Goal: Task Accomplishment & Management: Complete application form

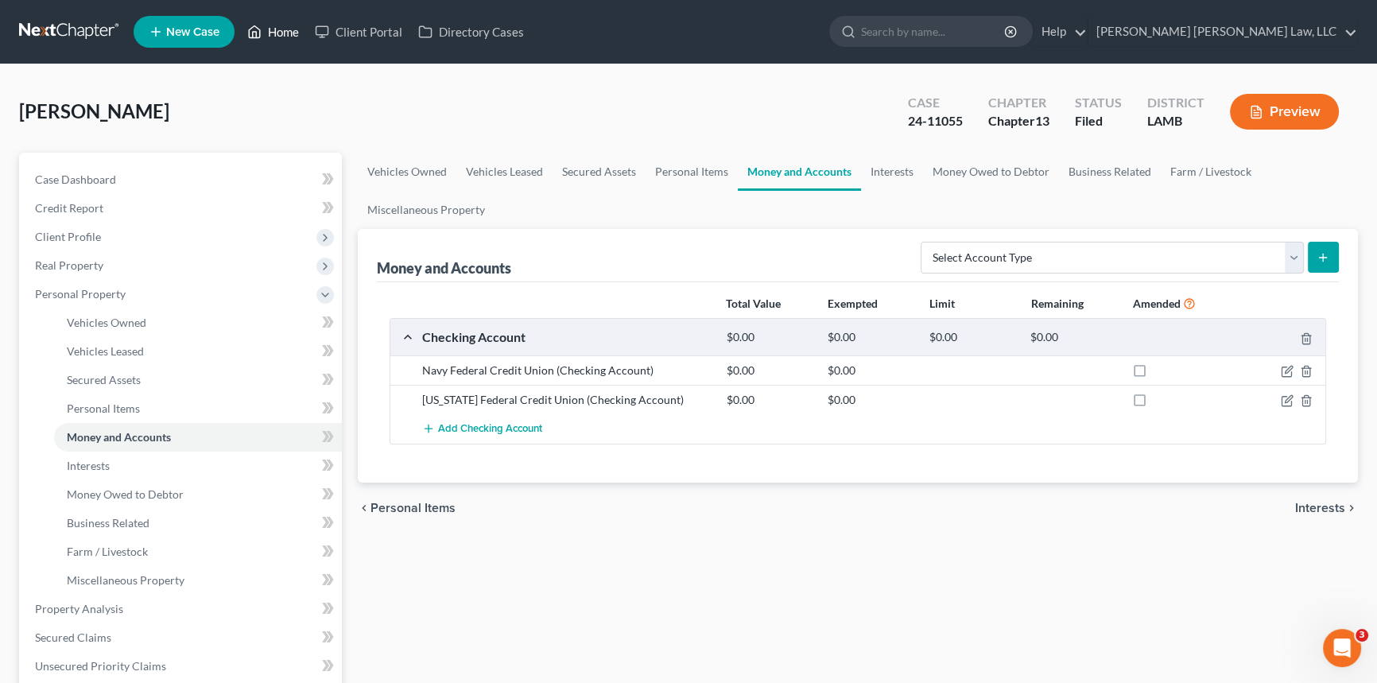
click at [284, 35] on link "Home" at bounding box center [273, 31] width 68 height 29
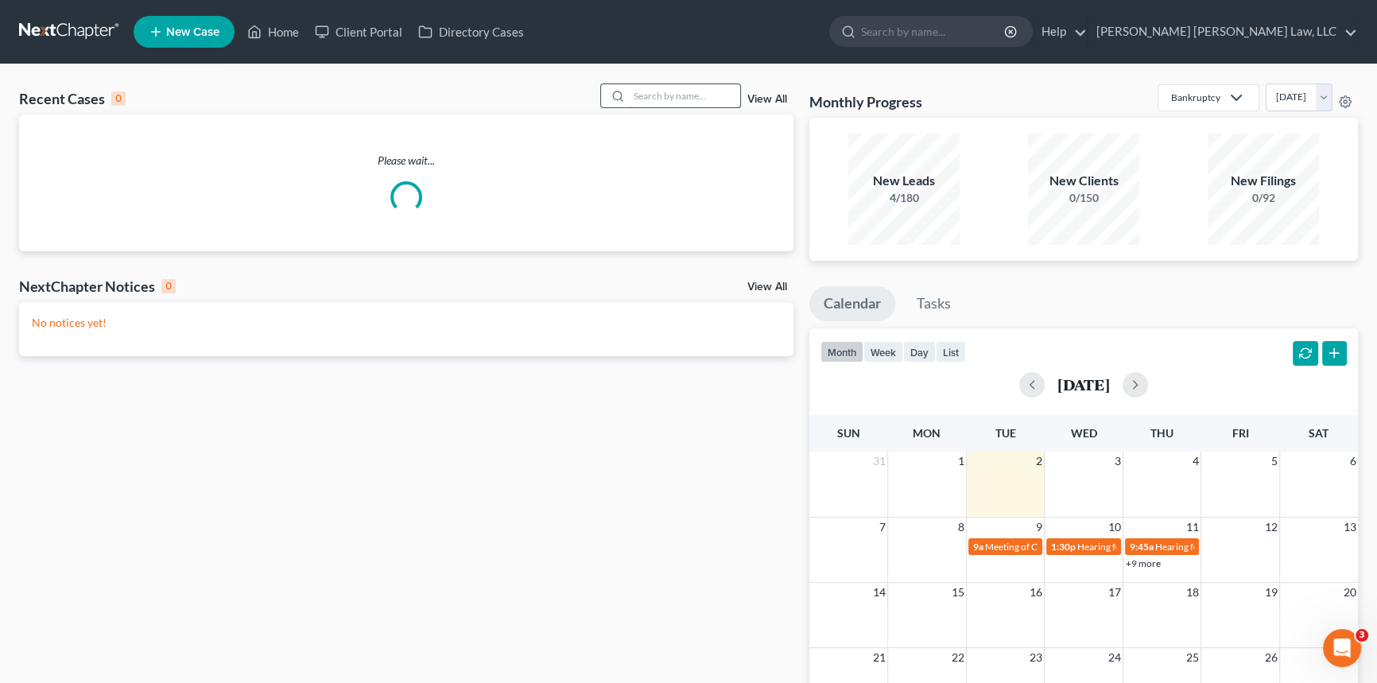
click at [643, 92] on input "search" at bounding box center [684, 95] width 111 height 23
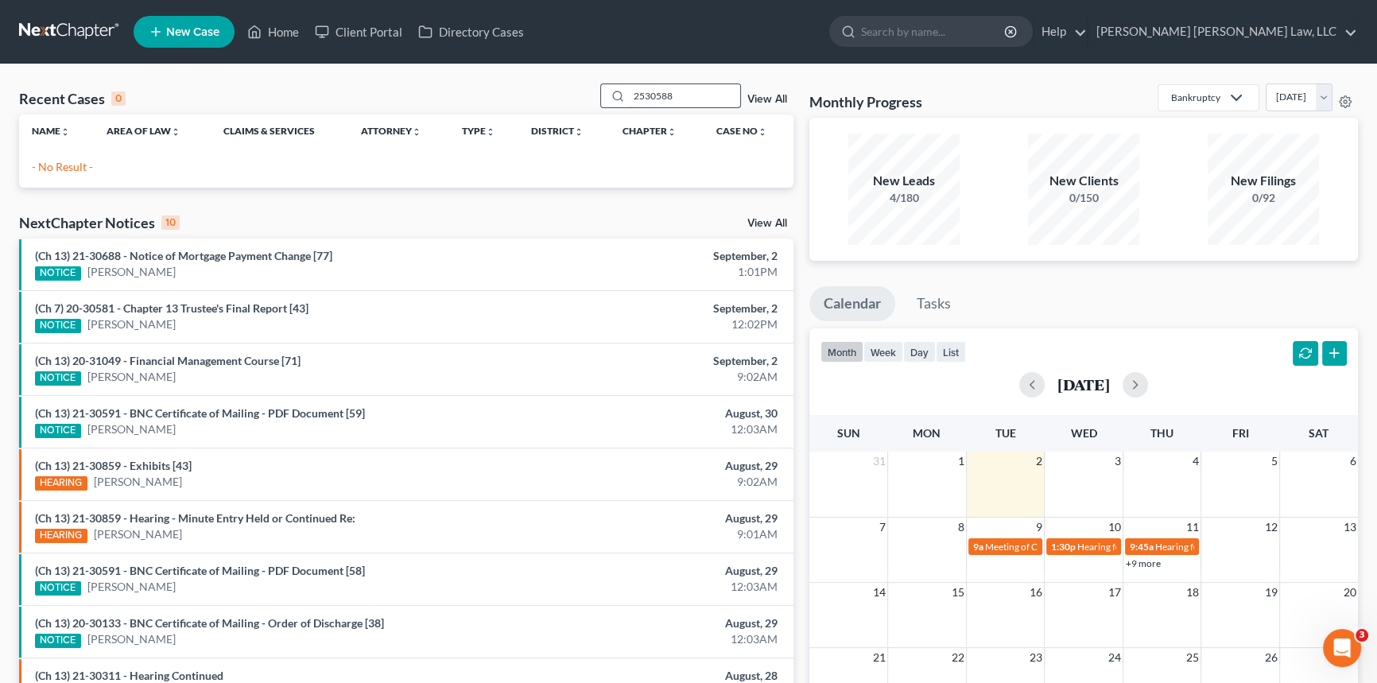
click at [641, 94] on input "2530588" at bounding box center [684, 95] width 111 height 23
type input "25-30588"
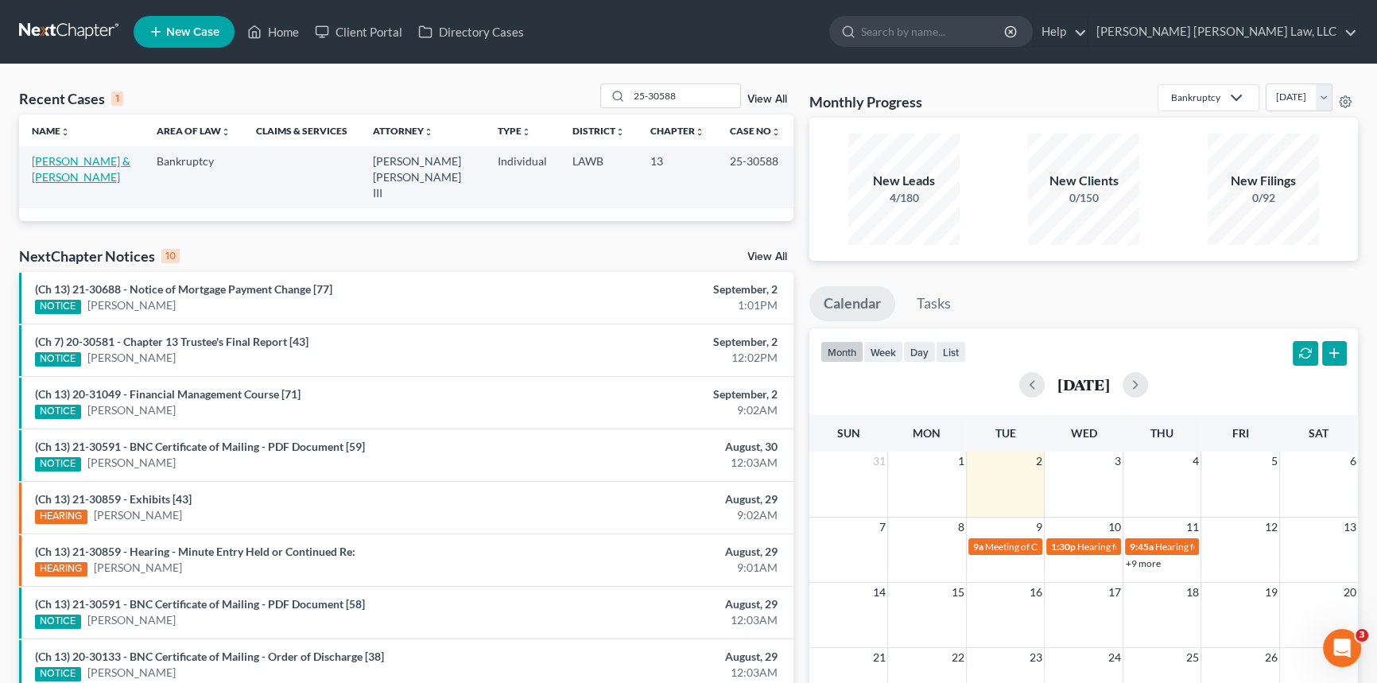
click at [101, 163] on link "[PERSON_NAME] & [PERSON_NAME]" at bounding box center [81, 168] width 99 height 29
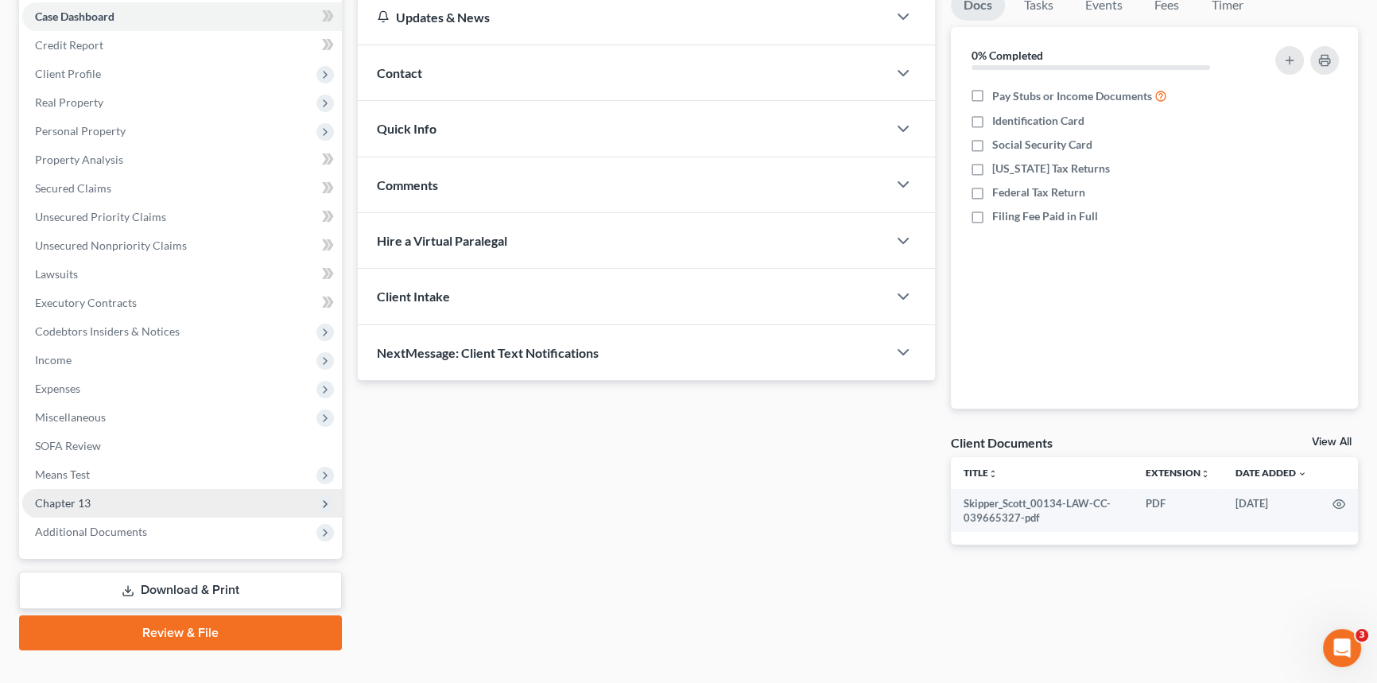
scroll to position [188, 0]
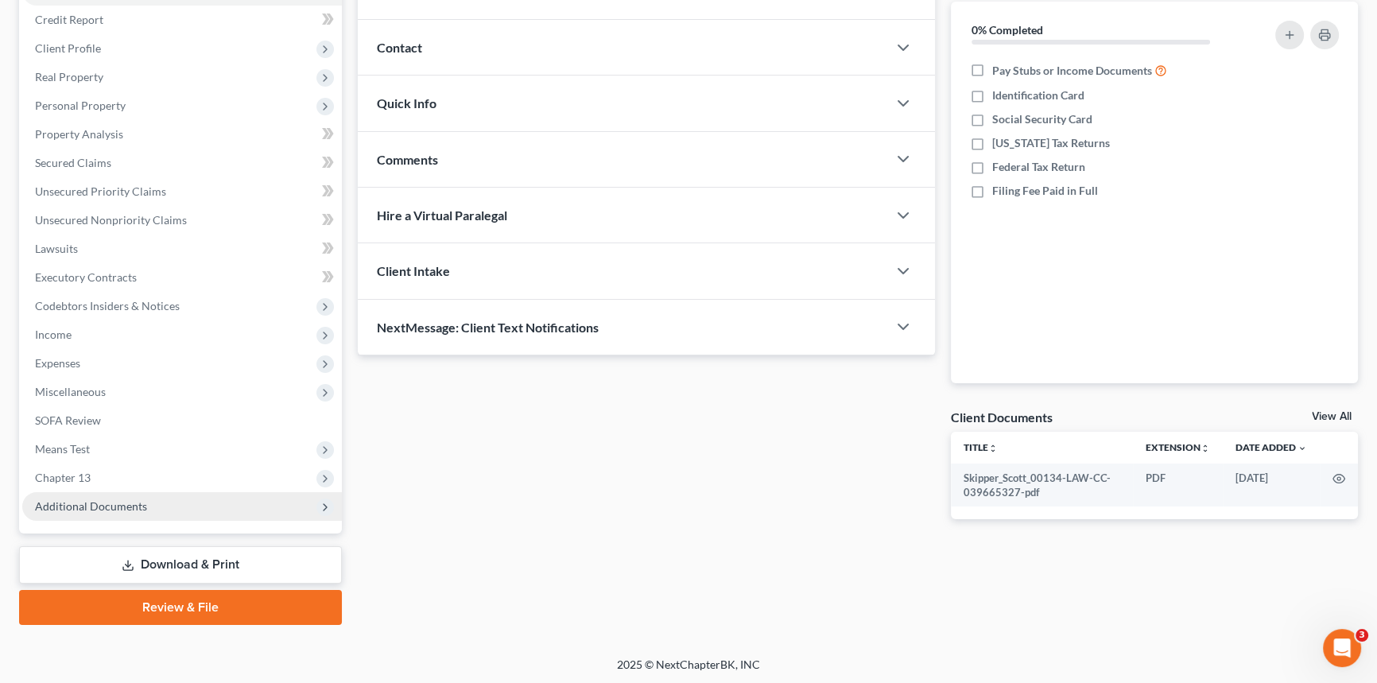
click at [106, 477] on span "Chapter 13" at bounding box center [182, 477] width 320 height 29
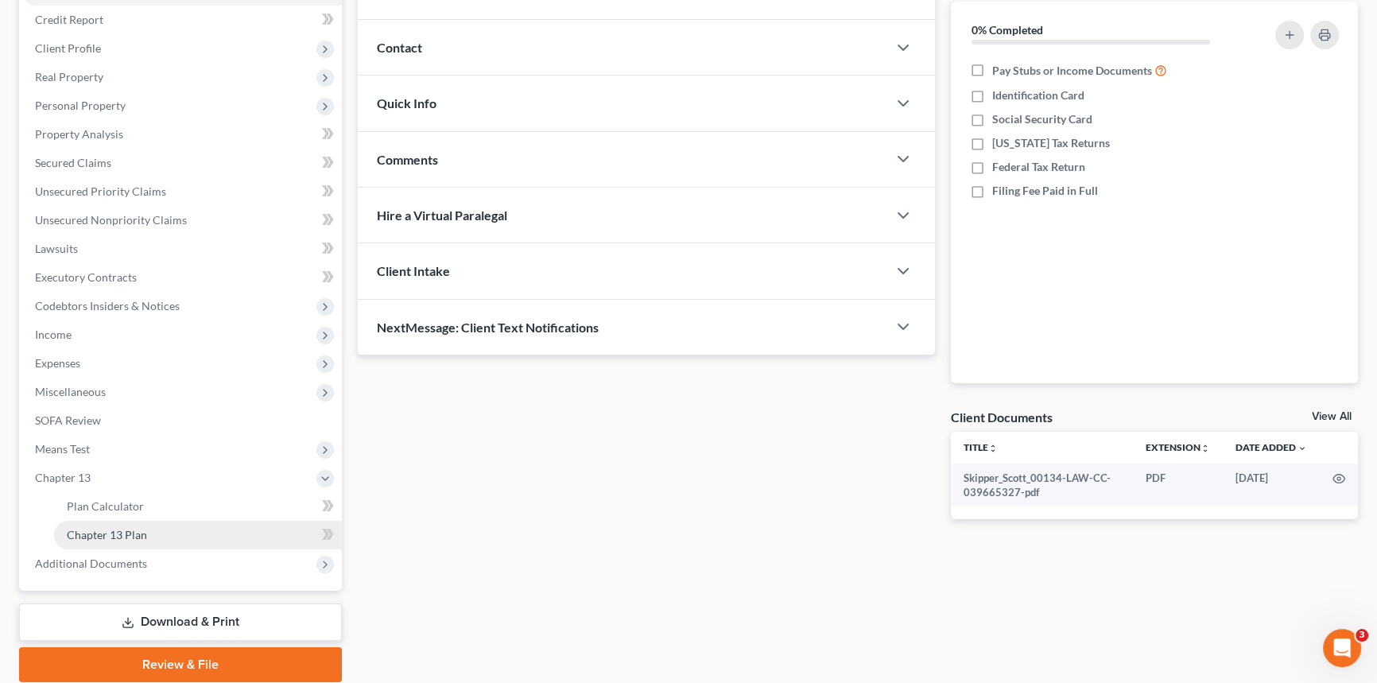
click at [141, 533] on span "Chapter 13 Plan" at bounding box center [107, 535] width 80 height 14
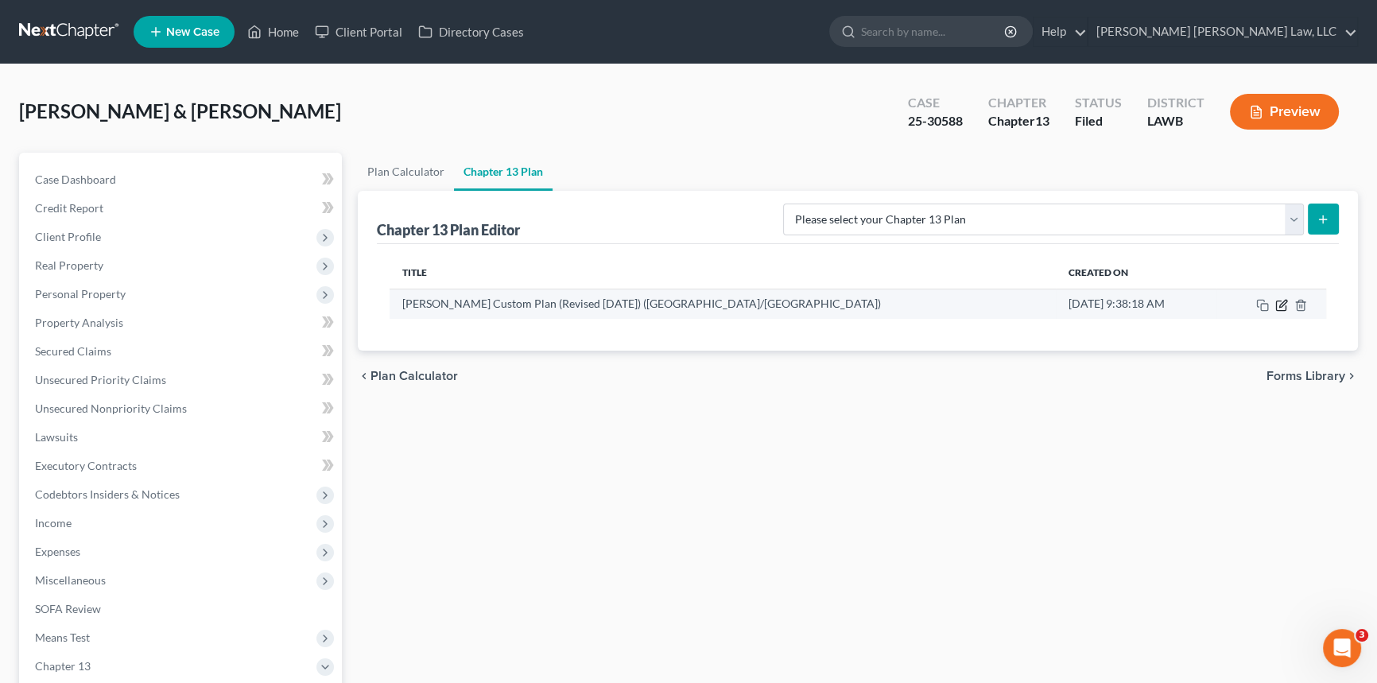
click at [1281, 306] on icon "button" at bounding box center [1281, 305] width 13 height 13
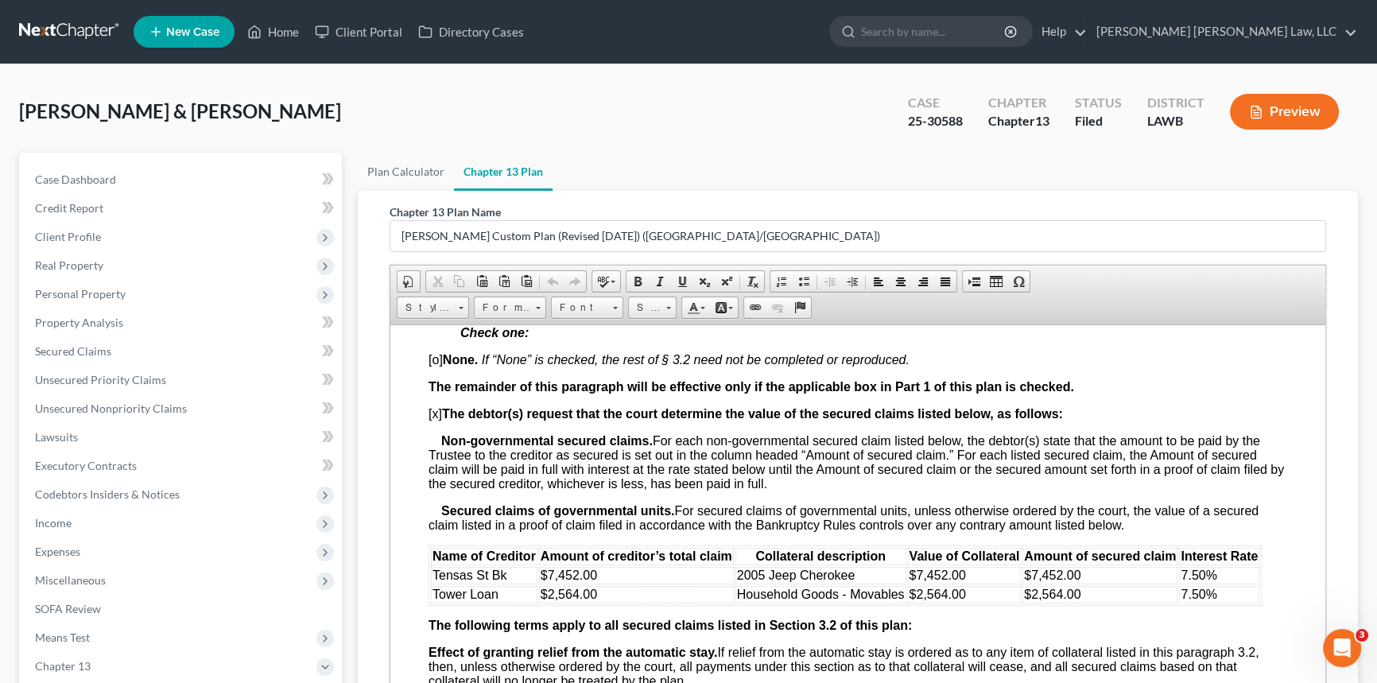
scroll to position [2240, 0]
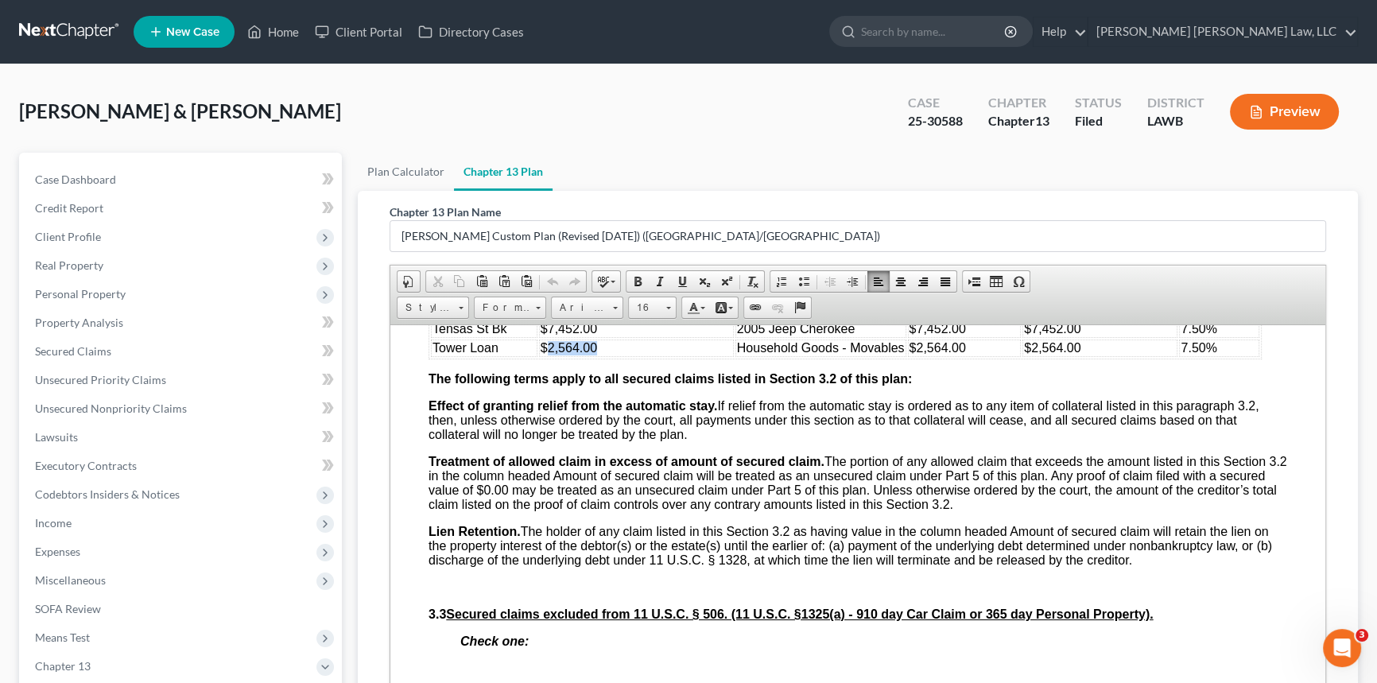
drag, startPoint x: 548, startPoint y: 427, endPoint x: 613, endPoint y: 424, distance: 64.4
click at [613, 356] on td "$2,564.00" at bounding box center [636, 347] width 195 height 17
drag, startPoint x: 548, startPoint y: 405, endPoint x: 599, endPoint y: 406, distance: 50.1
click at [599, 337] on td "$7,452.00" at bounding box center [636, 328] width 195 height 17
drag, startPoint x: 915, startPoint y: 411, endPoint x: 964, endPoint y: 409, distance: 49.3
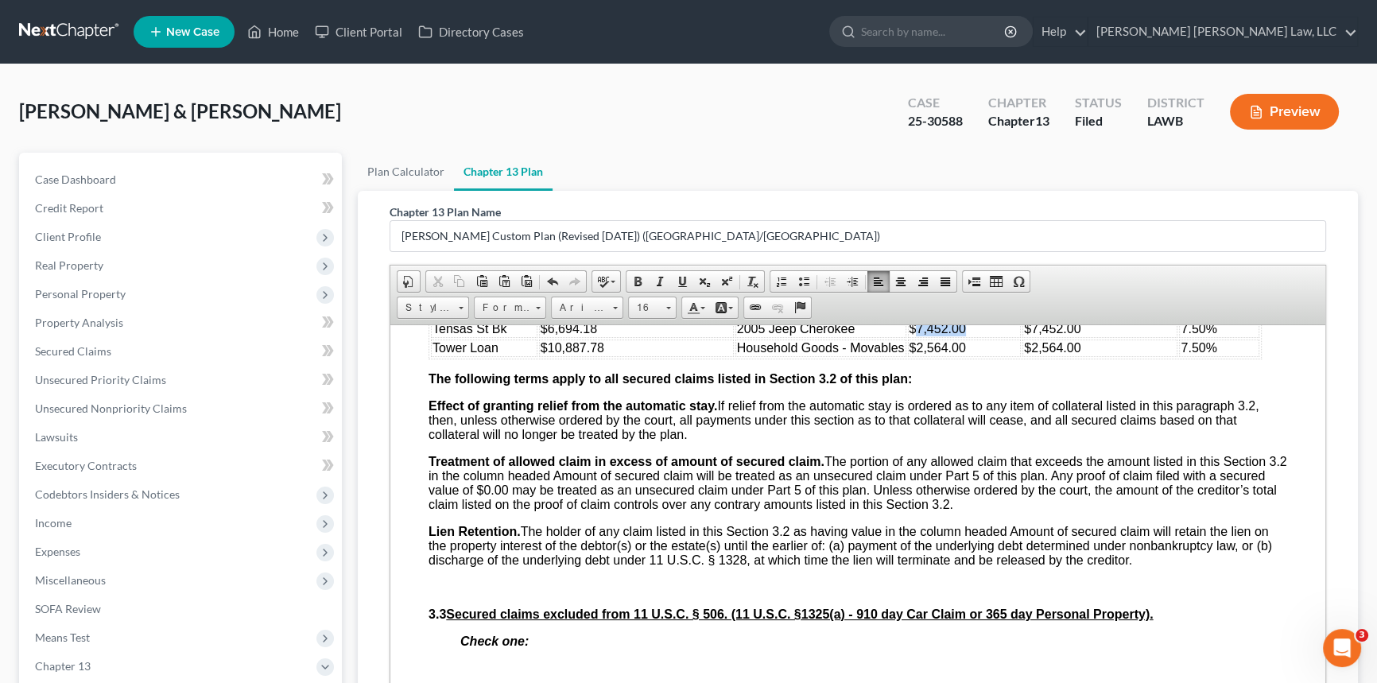
click at [964, 337] on td "$7,452.00" at bounding box center [965, 328] width 114 height 17
drag, startPoint x: 1029, startPoint y: 409, endPoint x: 1081, endPoint y: 411, distance: 51.7
click at [1081, 337] on td "$7,452.00" at bounding box center [1099, 328] width 155 height 17
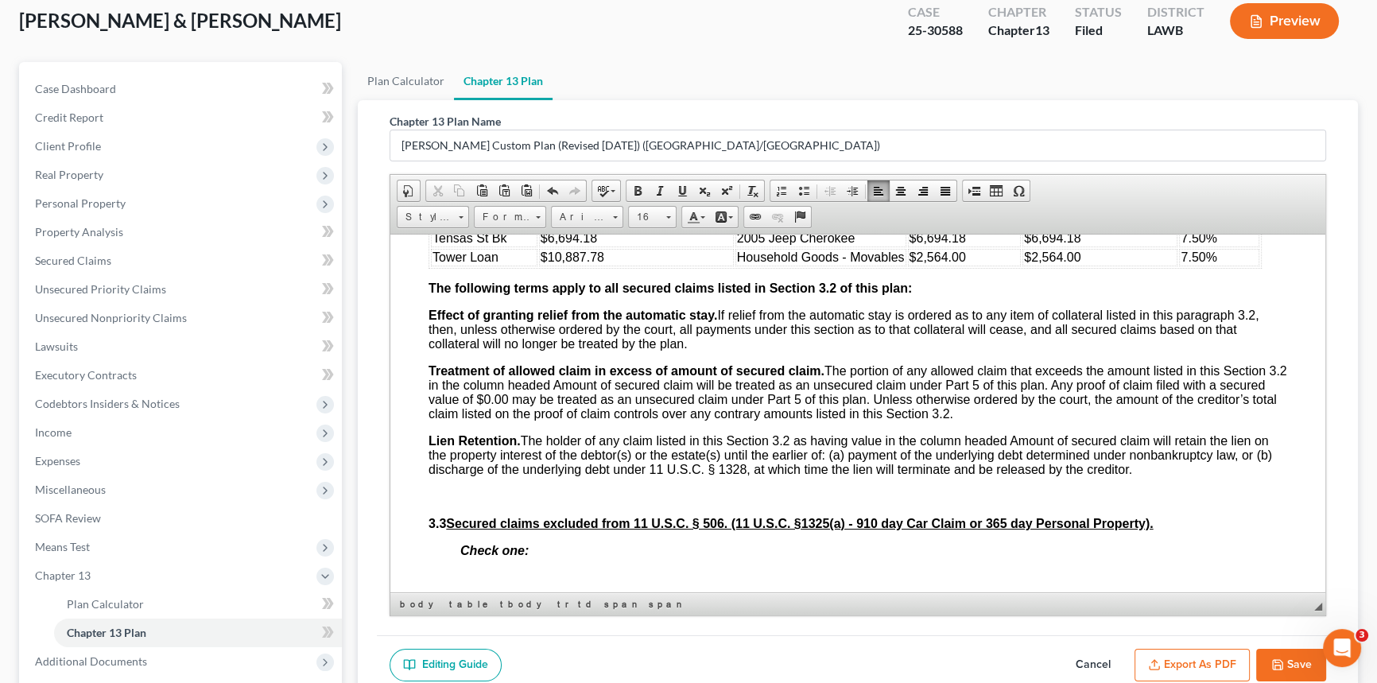
scroll to position [246, 0]
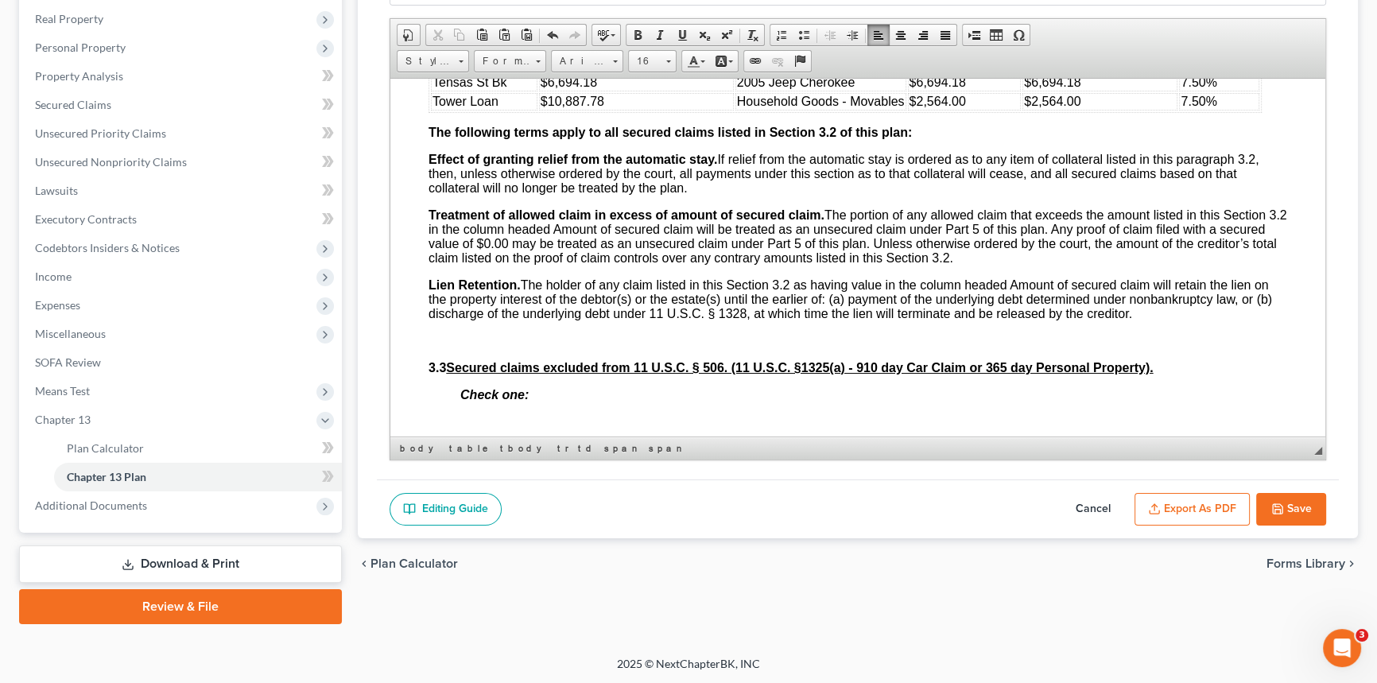
click at [1281, 504] on icon "button" at bounding box center [1277, 508] width 13 height 13
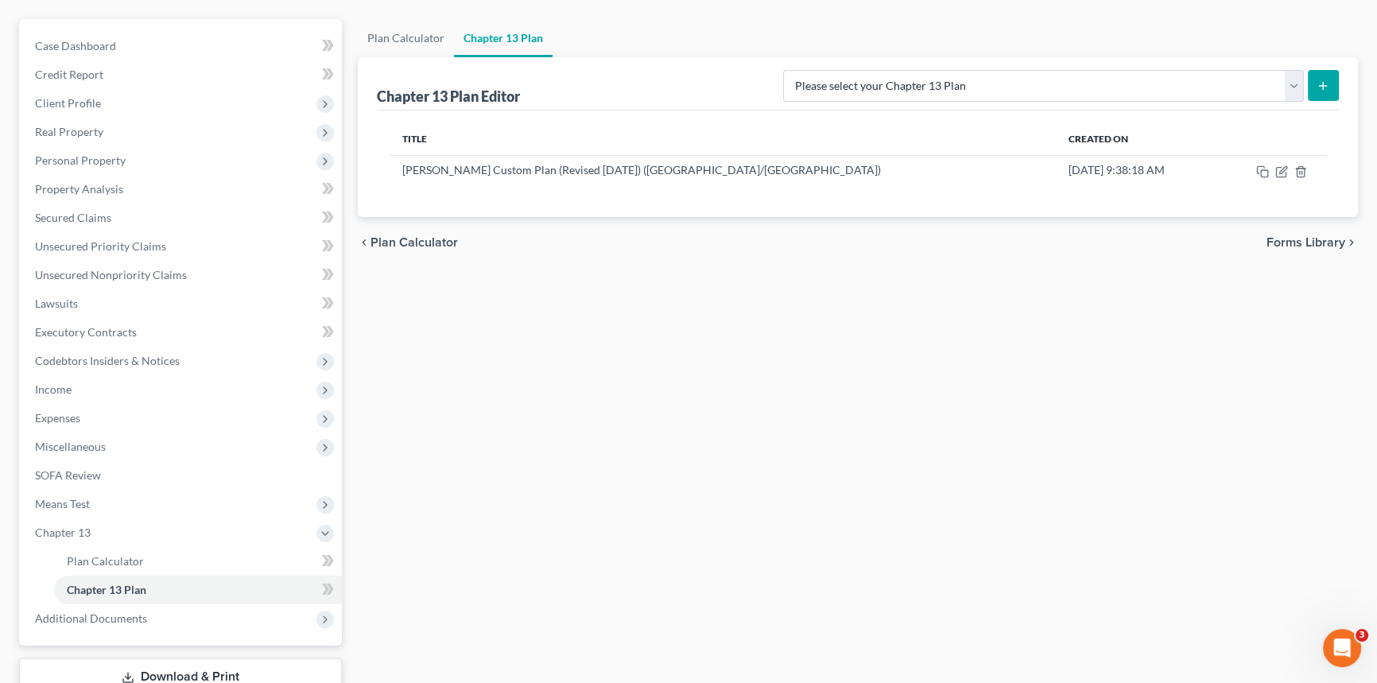
scroll to position [0, 0]
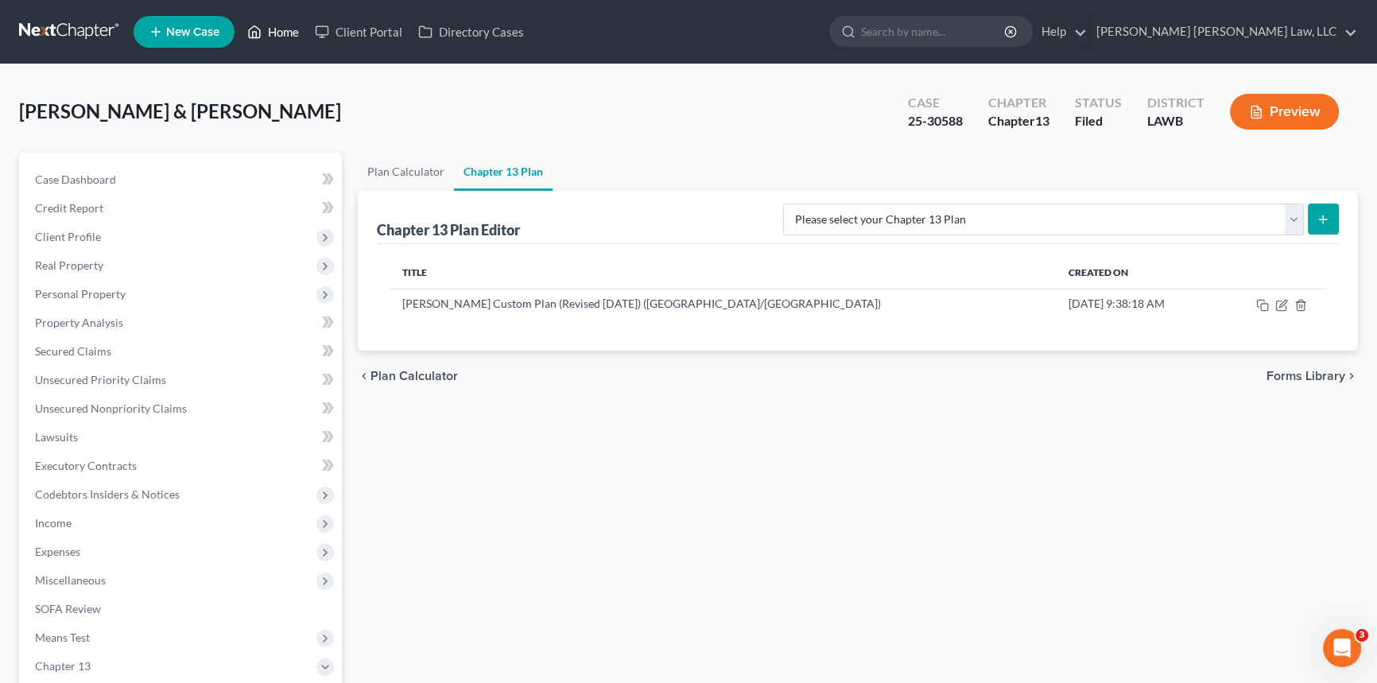
click at [279, 28] on link "Home" at bounding box center [273, 31] width 68 height 29
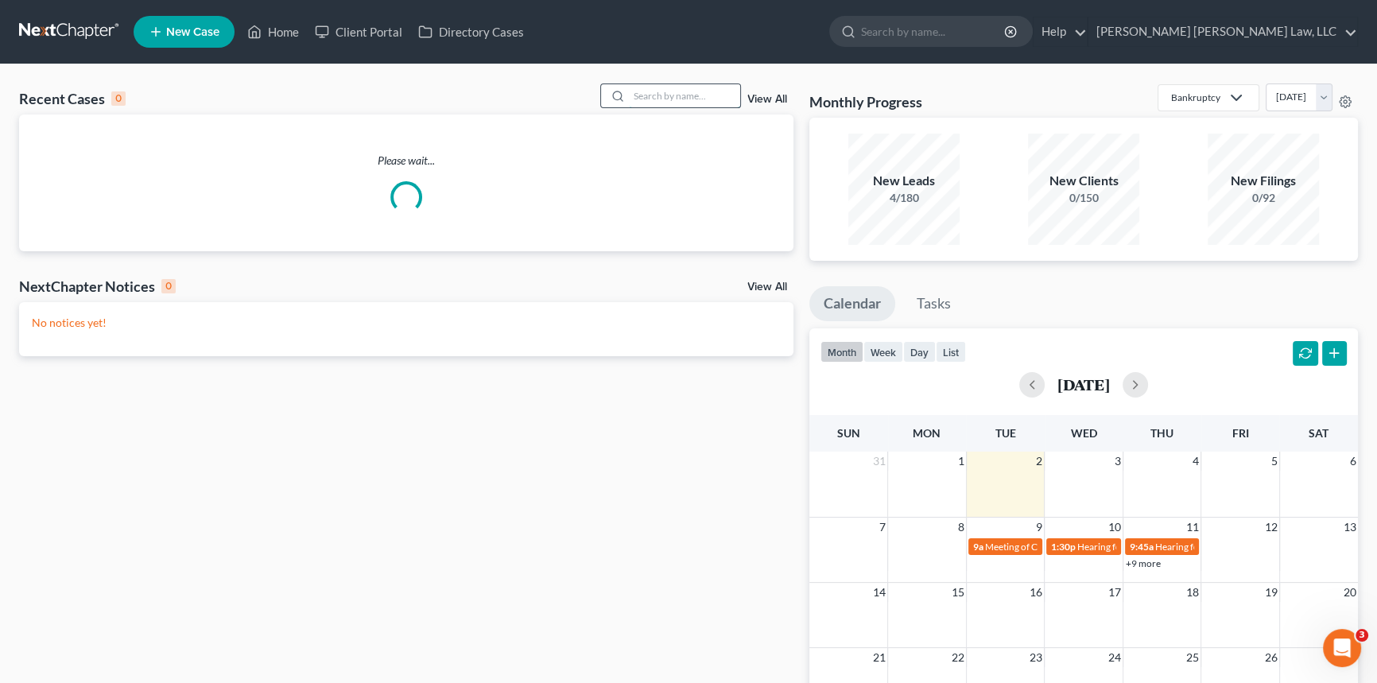
click at [642, 92] on input "search" at bounding box center [684, 95] width 111 height 23
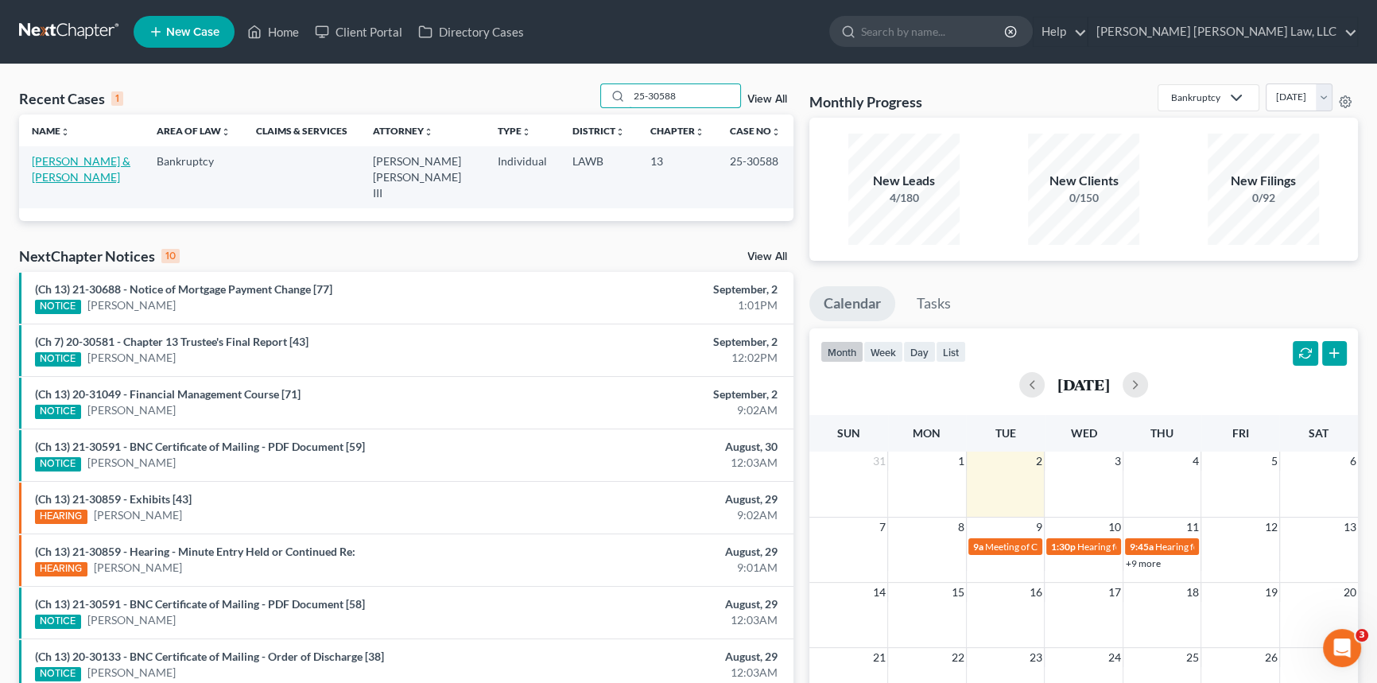
type input "25-30588"
click at [96, 160] on link "[PERSON_NAME] & [PERSON_NAME]" at bounding box center [81, 168] width 99 height 29
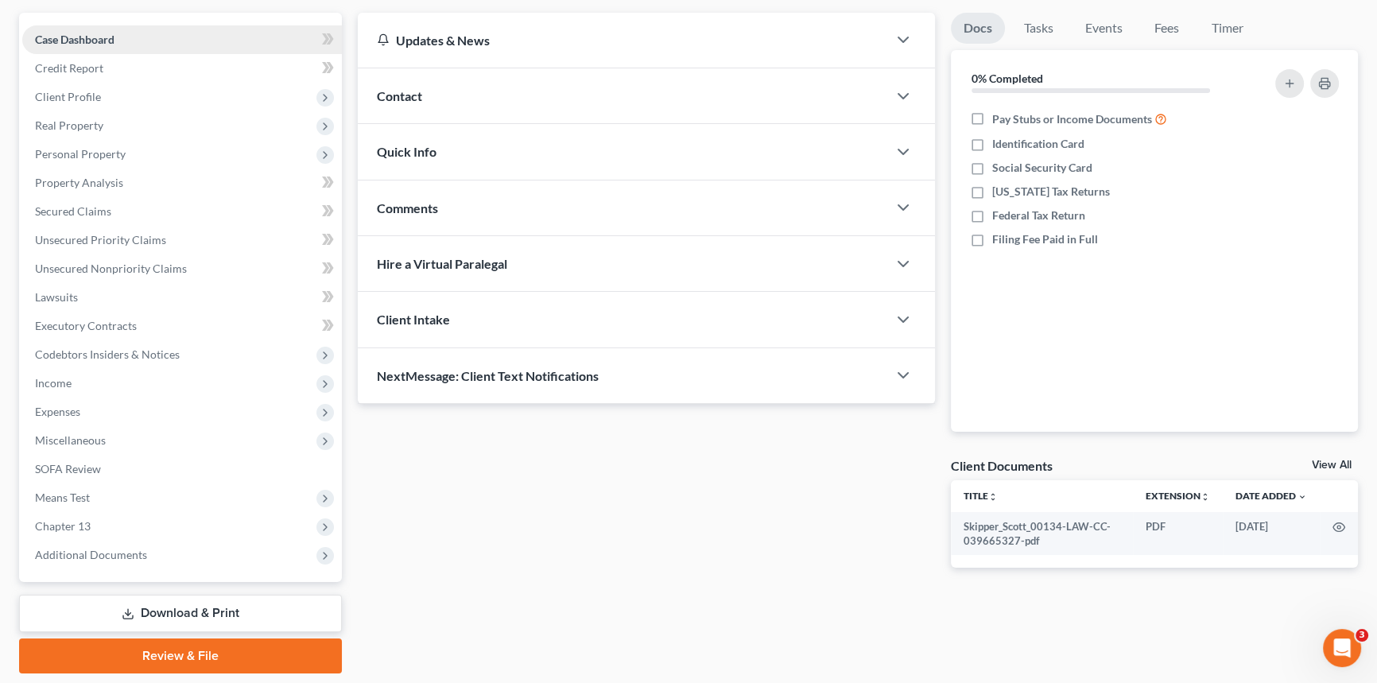
scroll to position [144, 0]
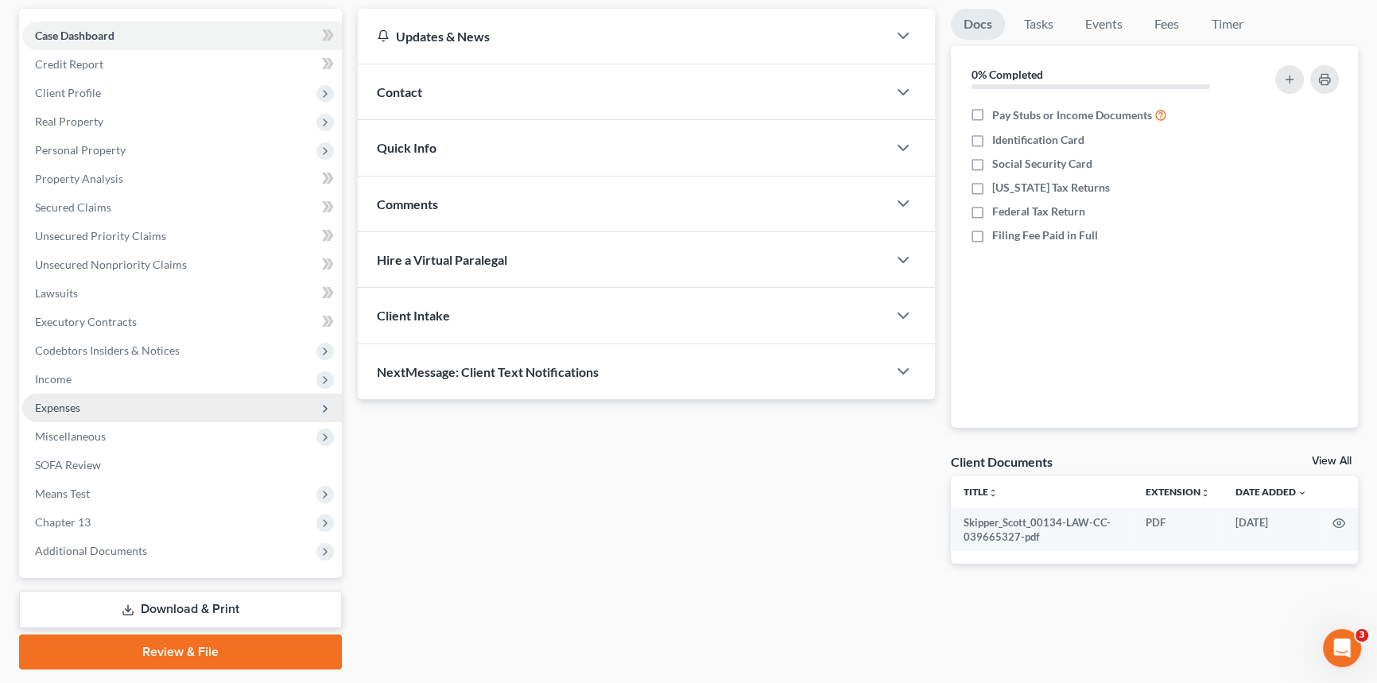
click at [98, 413] on span "Expenses" at bounding box center [182, 407] width 320 height 29
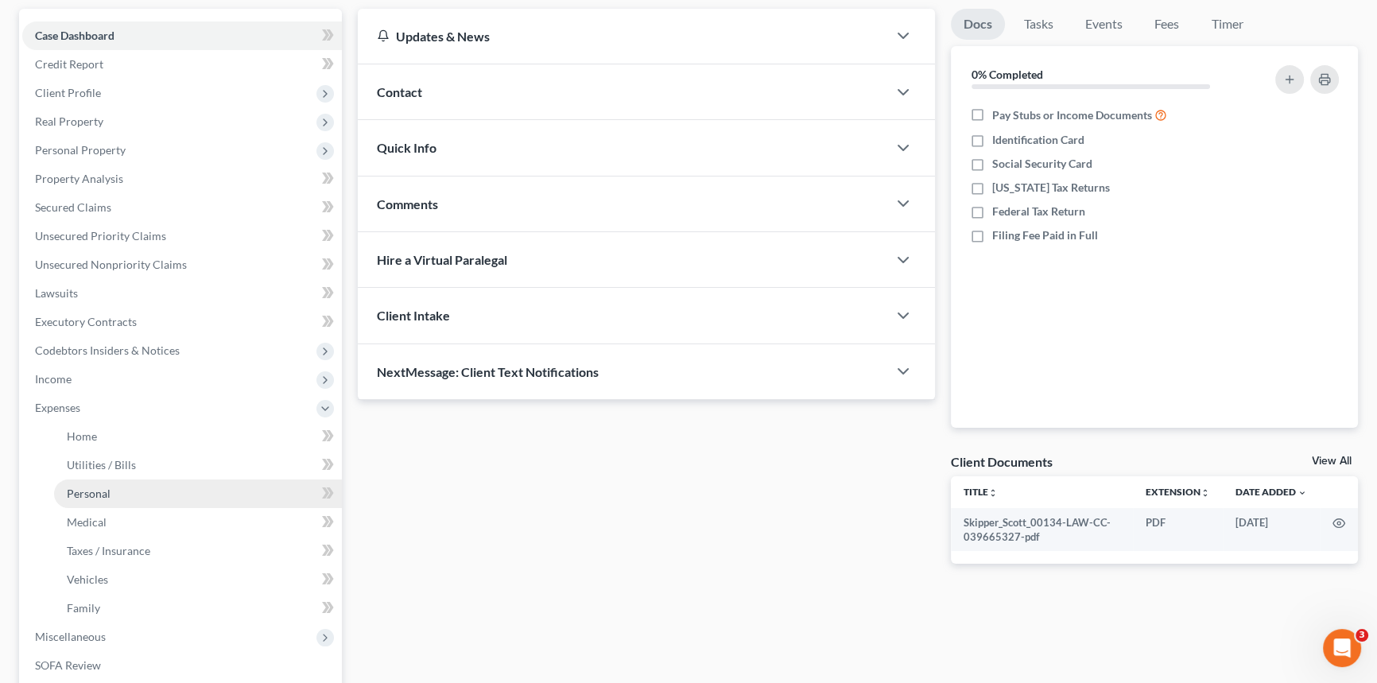
click at [107, 496] on span "Personal" at bounding box center [89, 493] width 44 height 14
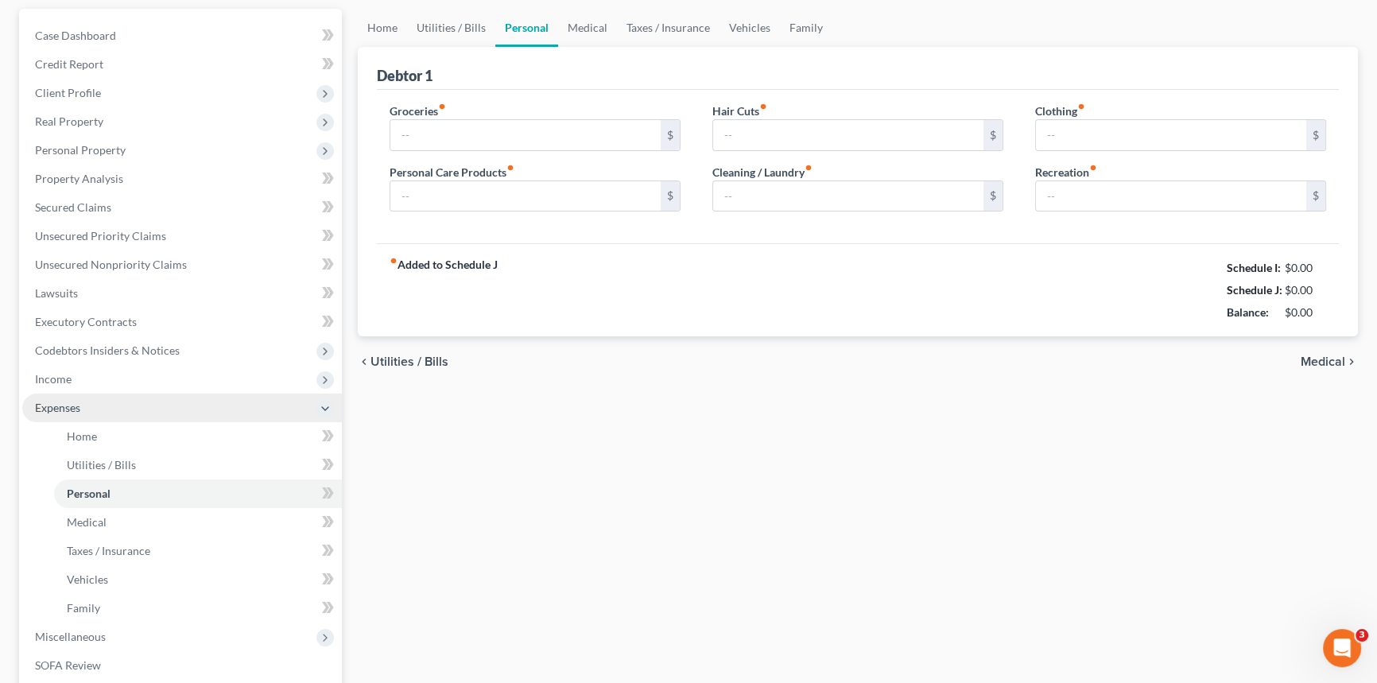
scroll to position [73, 0]
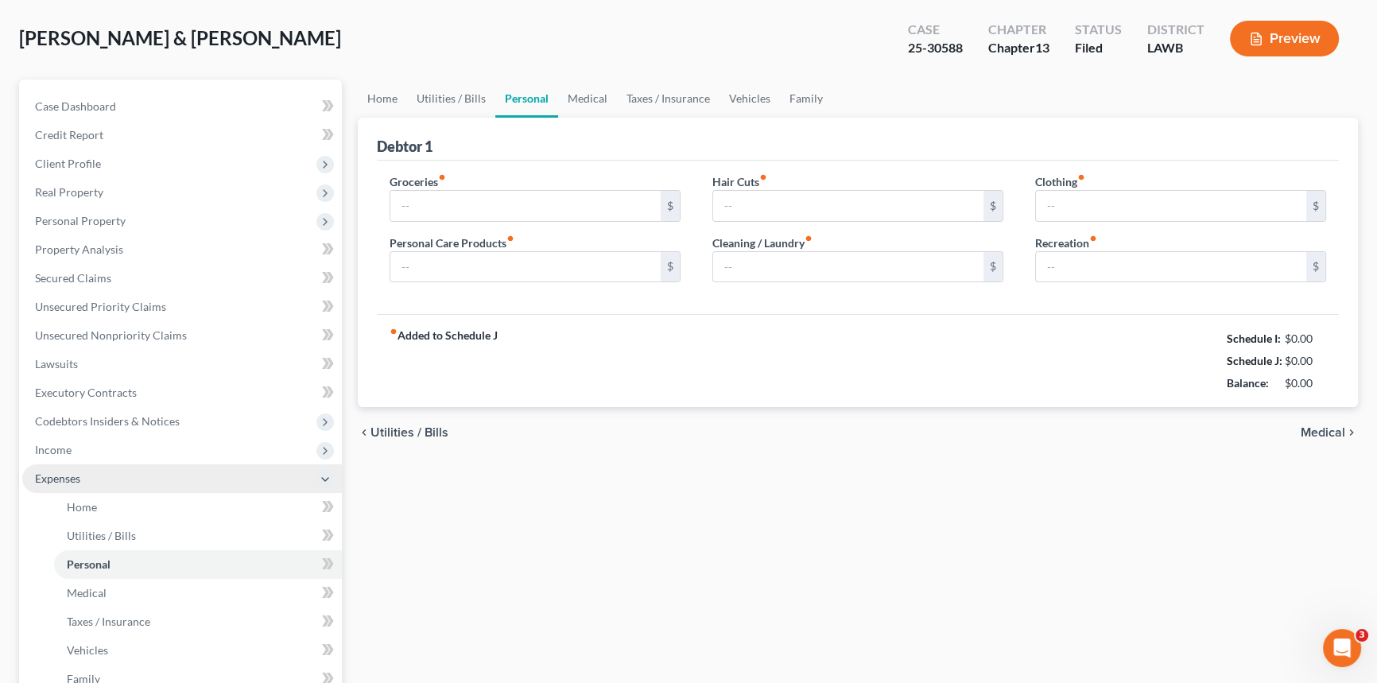
type input "200.00"
type input "100.00"
type input "0.00"
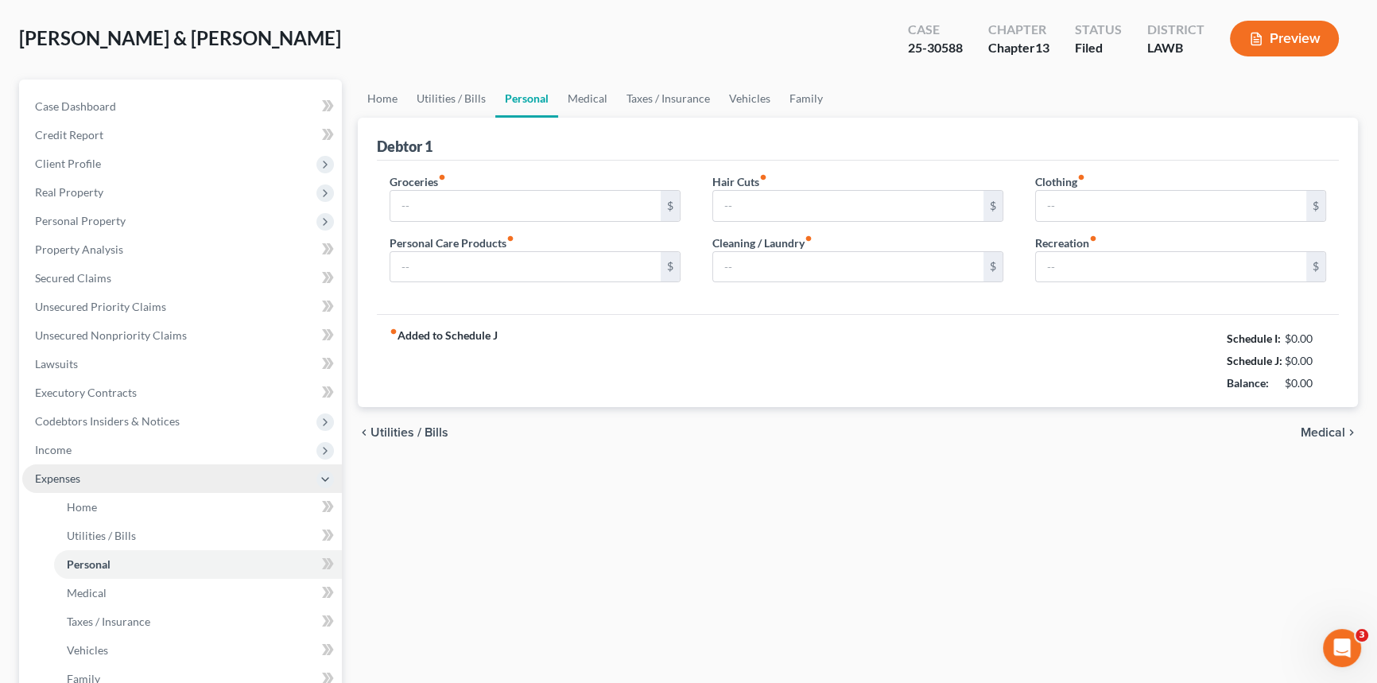
type input "0.00"
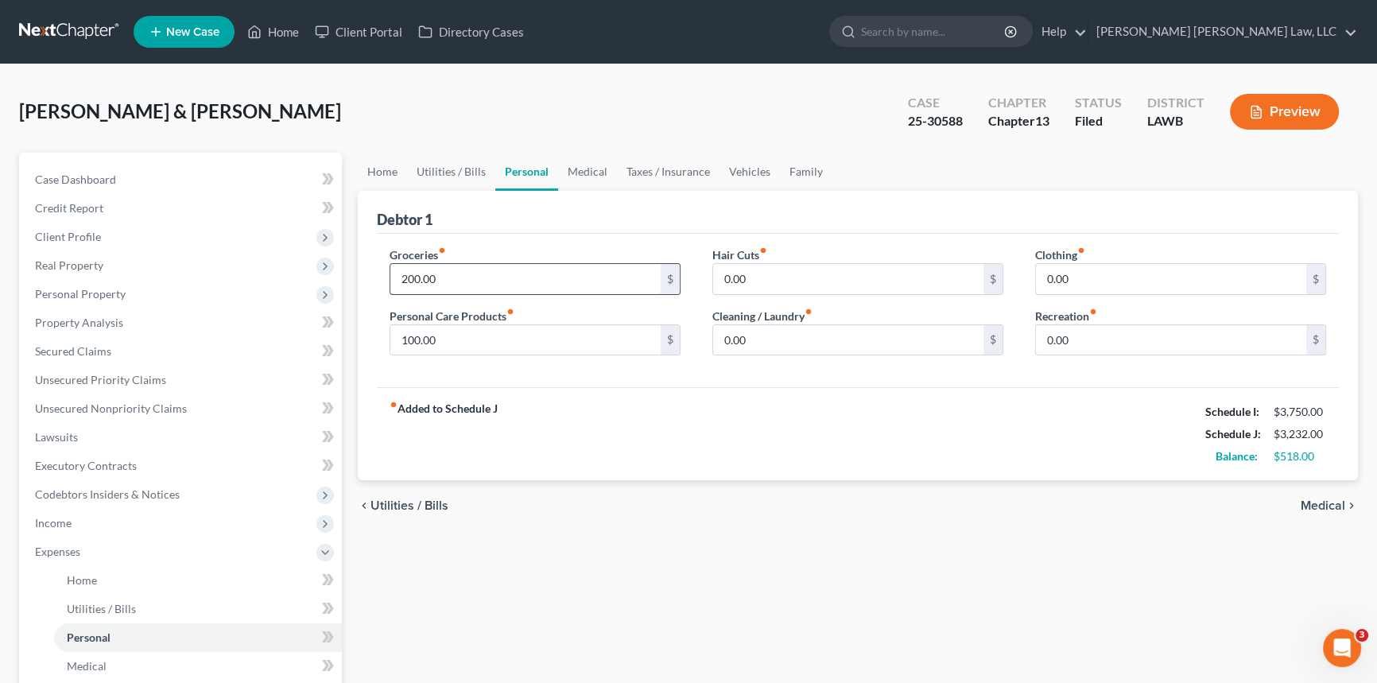
click at [461, 274] on input "200.00" at bounding box center [525, 279] width 270 height 30
click at [457, 343] on input "100.00" at bounding box center [525, 340] width 270 height 30
click at [79, 318] on span "Property Analysis" at bounding box center [79, 323] width 88 height 14
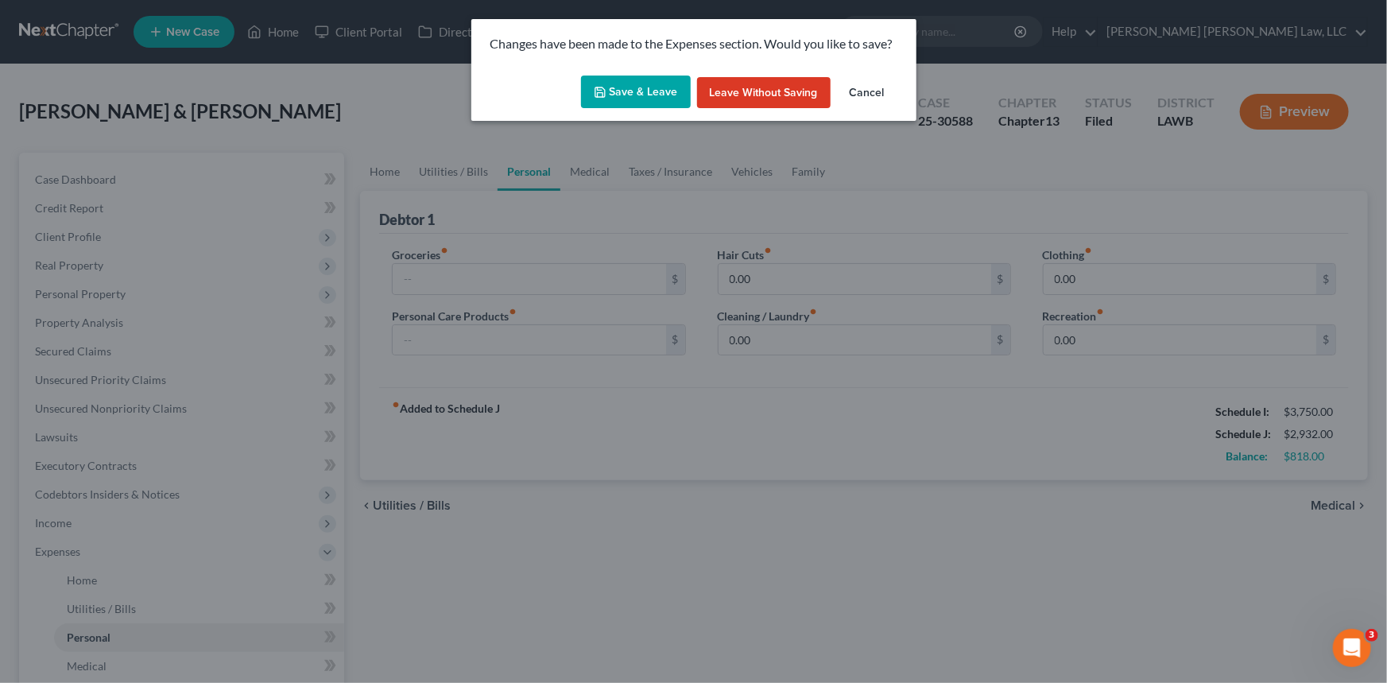
click at [743, 87] on button "Leave without Saving" at bounding box center [764, 93] width 134 height 32
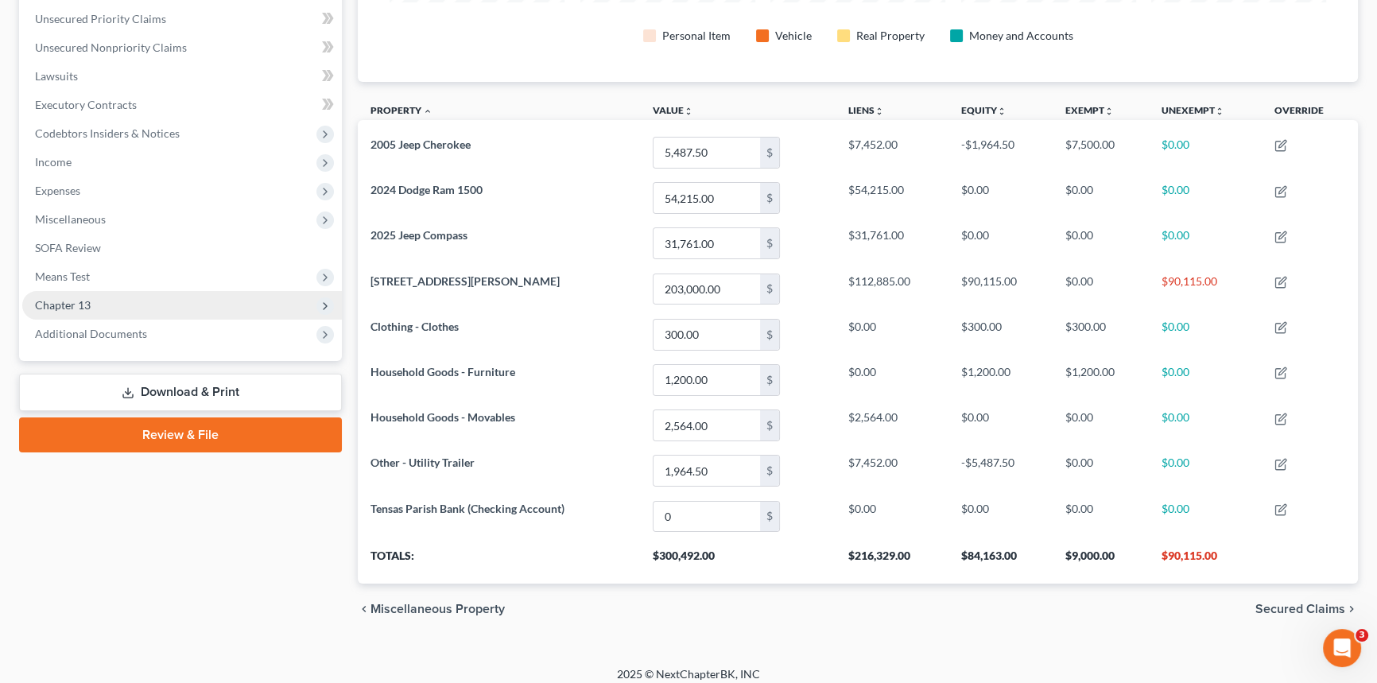
drag, startPoint x: 227, startPoint y: 389, endPoint x: 276, endPoint y: 364, distance: 54.8
click at [227, 389] on link "Download & Print" at bounding box center [180, 392] width 323 height 37
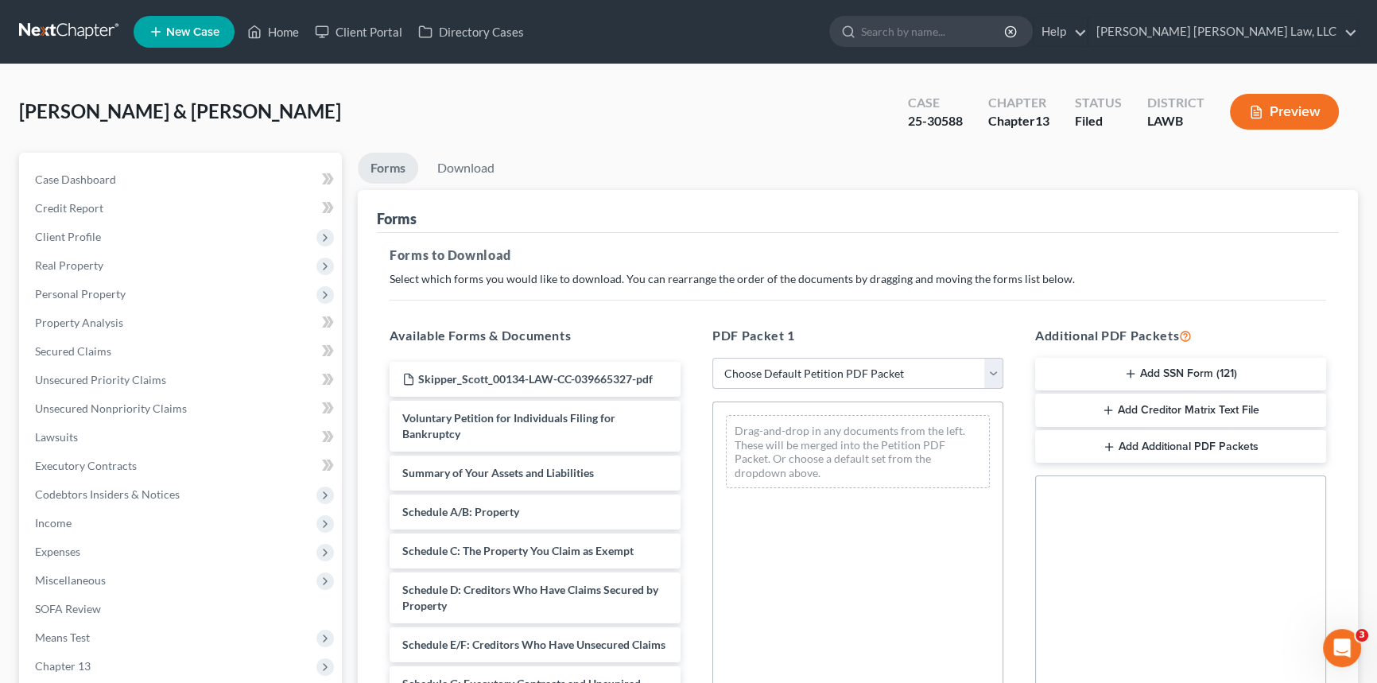
click at [786, 376] on select "Choose Default Petition PDF Packet Complete Bankruptcy Petition (all forms and …" at bounding box center [857, 374] width 291 height 32
select select "2"
click at [712, 358] on select "Choose Default Petition PDF Packet Complete Bankruptcy Petition (all forms and …" at bounding box center [857, 374] width 291 height 32
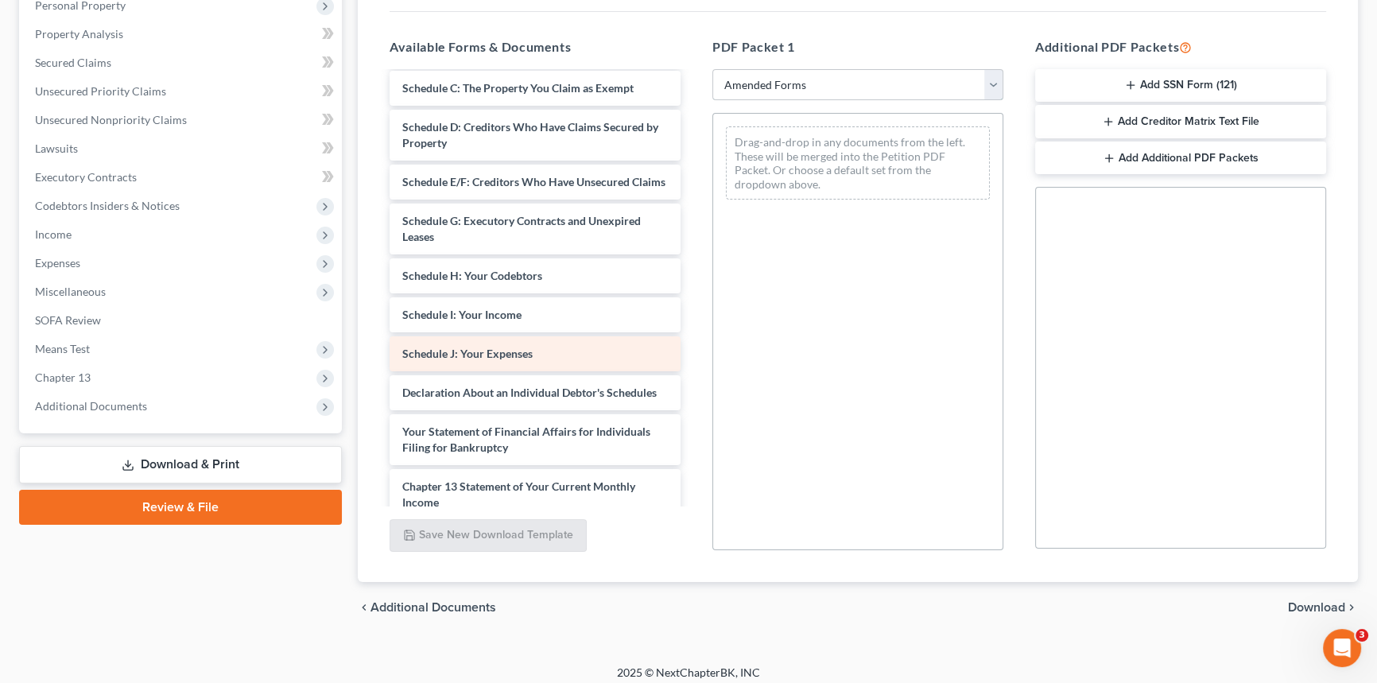
scroll to position [289, 0]
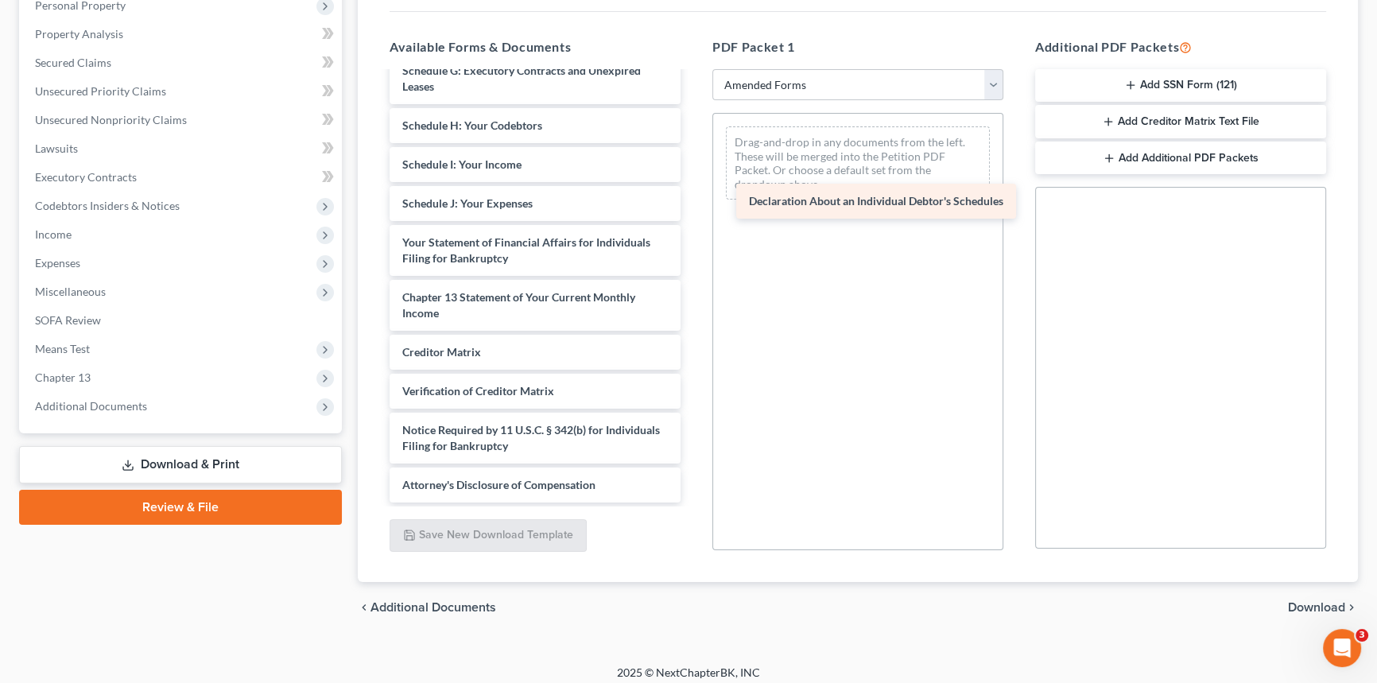
drag, startPoint x: 496, startPoint y: 251, endPoint x: 841, endPoint y: 200, distance: 348.7
click at [693, 200] on div "Declaration About an Individual Debtor's Schedules Voluntary Petition for Indiv…" at bounding box center [535, 145] width 316 height 715
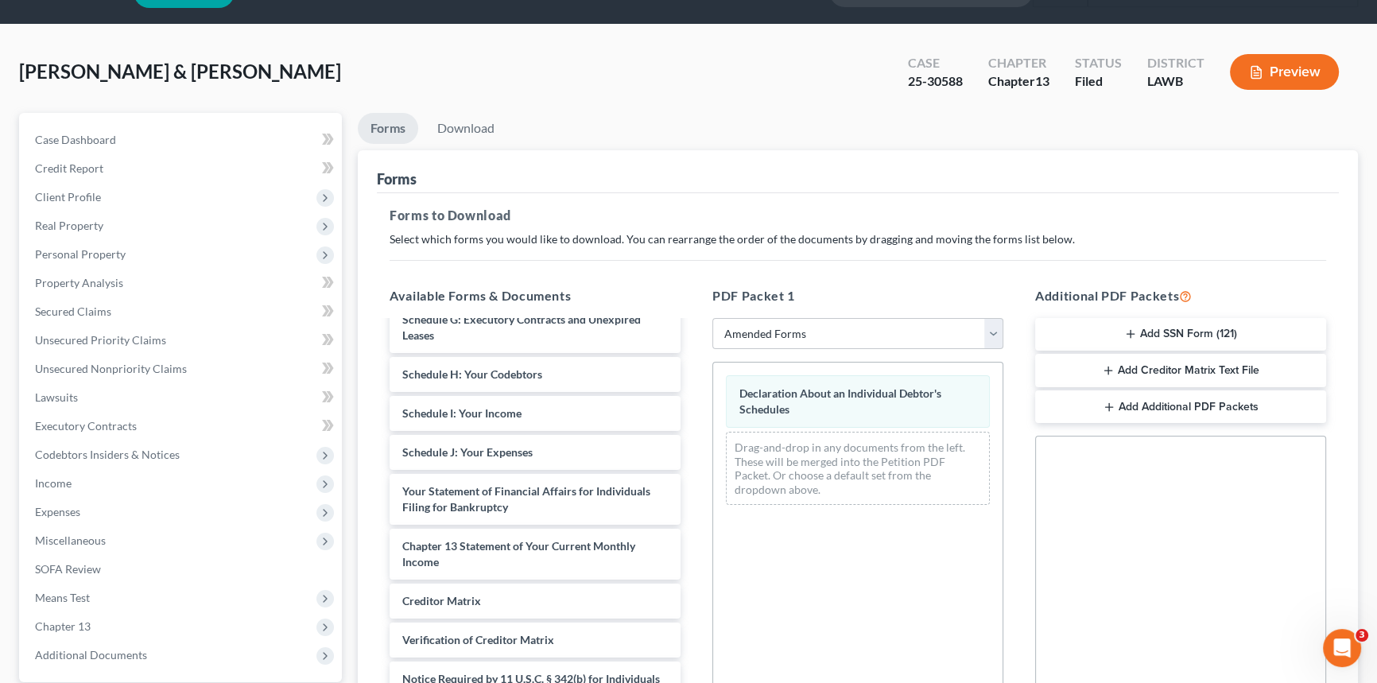
scroll to position [0, 0]
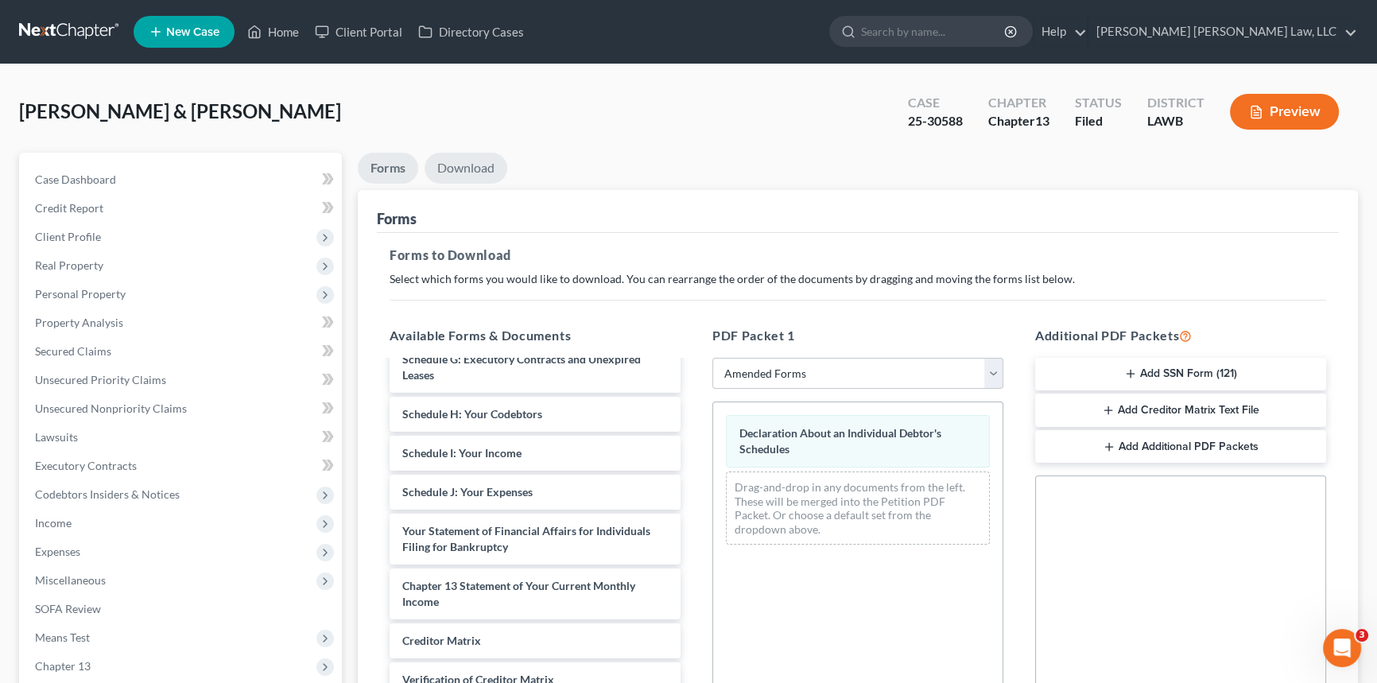
click at [461, 167] on link "Download" at bounding box center [465, 168] width 83 height 31
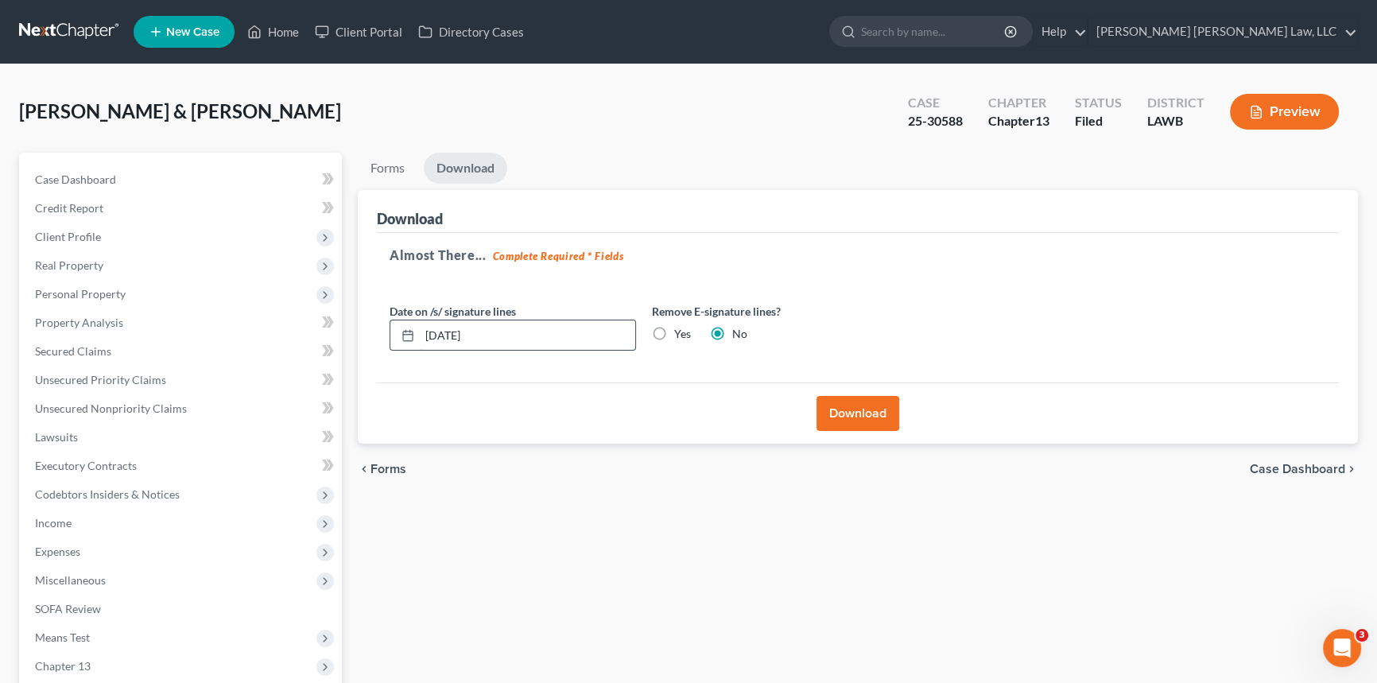
click at [550, 335] on input "[DATE]" at bounding box center [527, 335] width 215 height 30
click at [847, 408] on button "Download" at bounding box center [857, 413] width 83 height 35
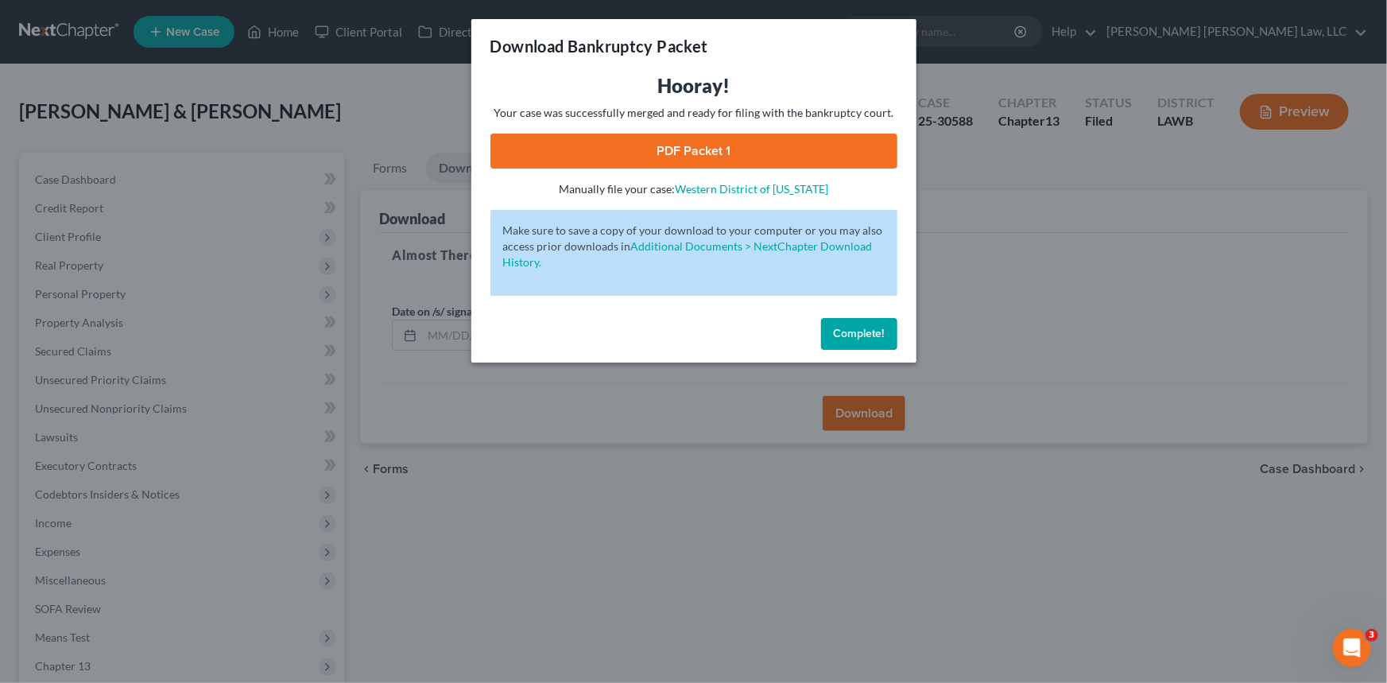
click at [667, 150] on link "PDF Packet 1" at bounding box center [693, 151] width 407 height 35
click at [855, 333] on span "Complete!" at bounding box center [859, 334] width 51 height 14
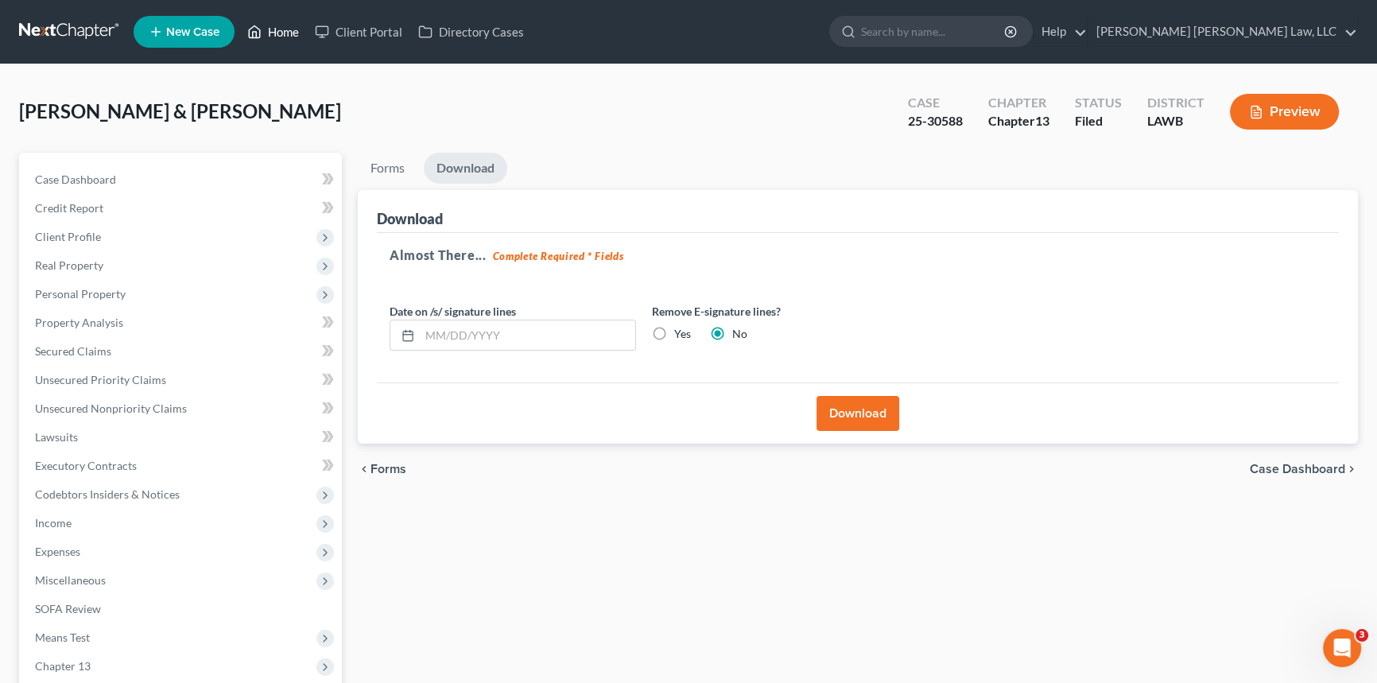
click at [274, 33] on link "Home" at bounding box center [273, 31] width 68 height 29
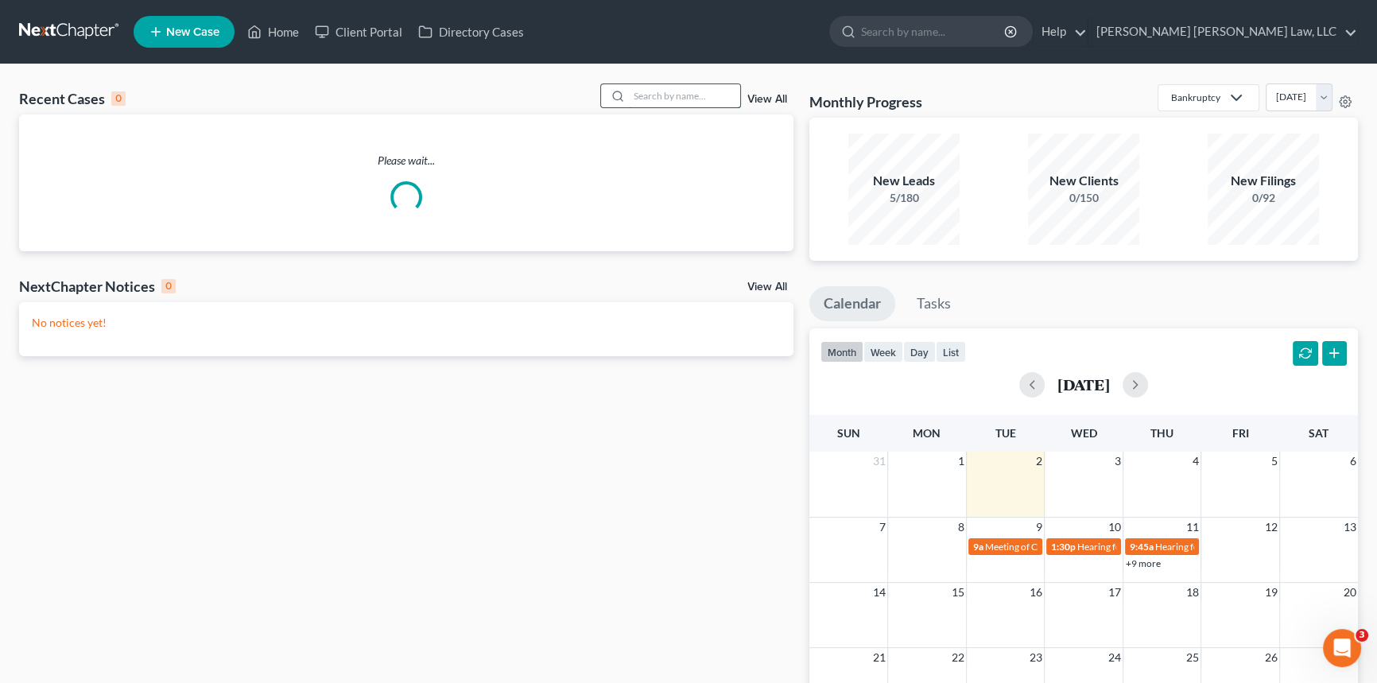
click at [641, 91] on input "search" at bounding box center [684, 95] width 111 height 23
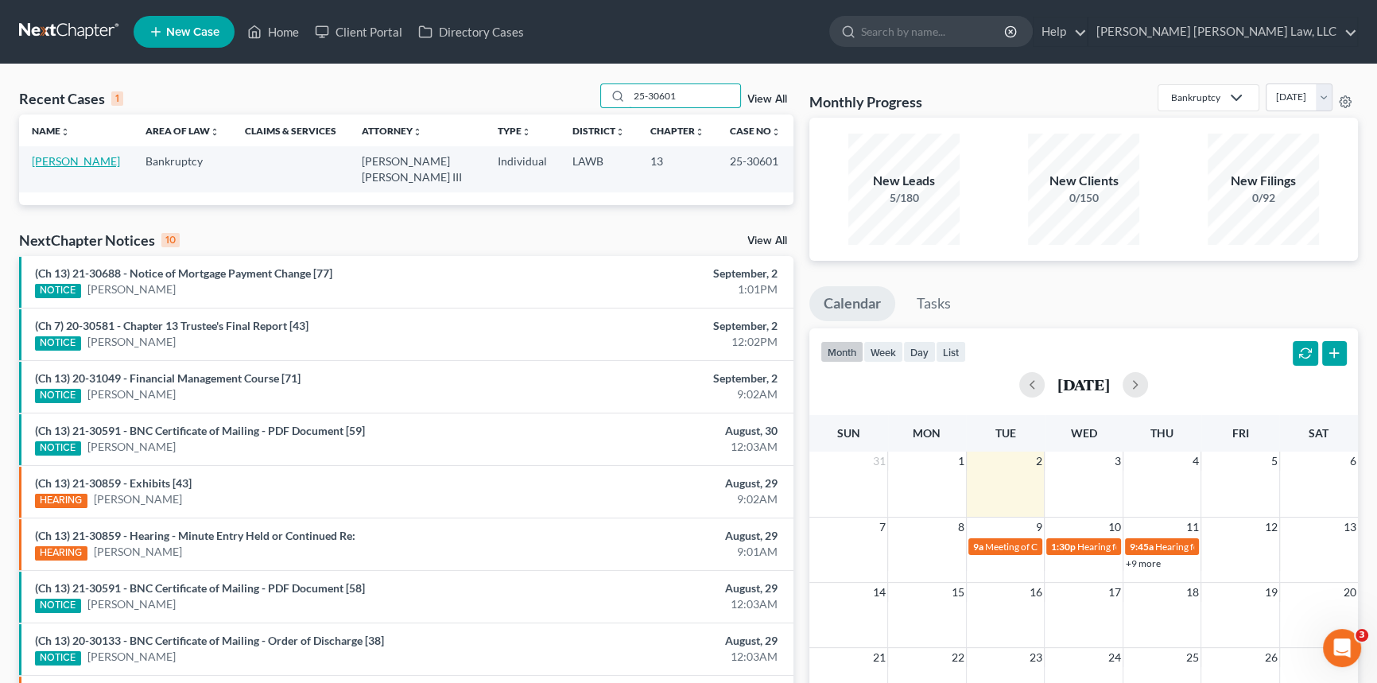
type input "25-30601"
click at [89, 159] on link "[PERSON_NAME]" at bounding box center [76, 161] width 88 height 14
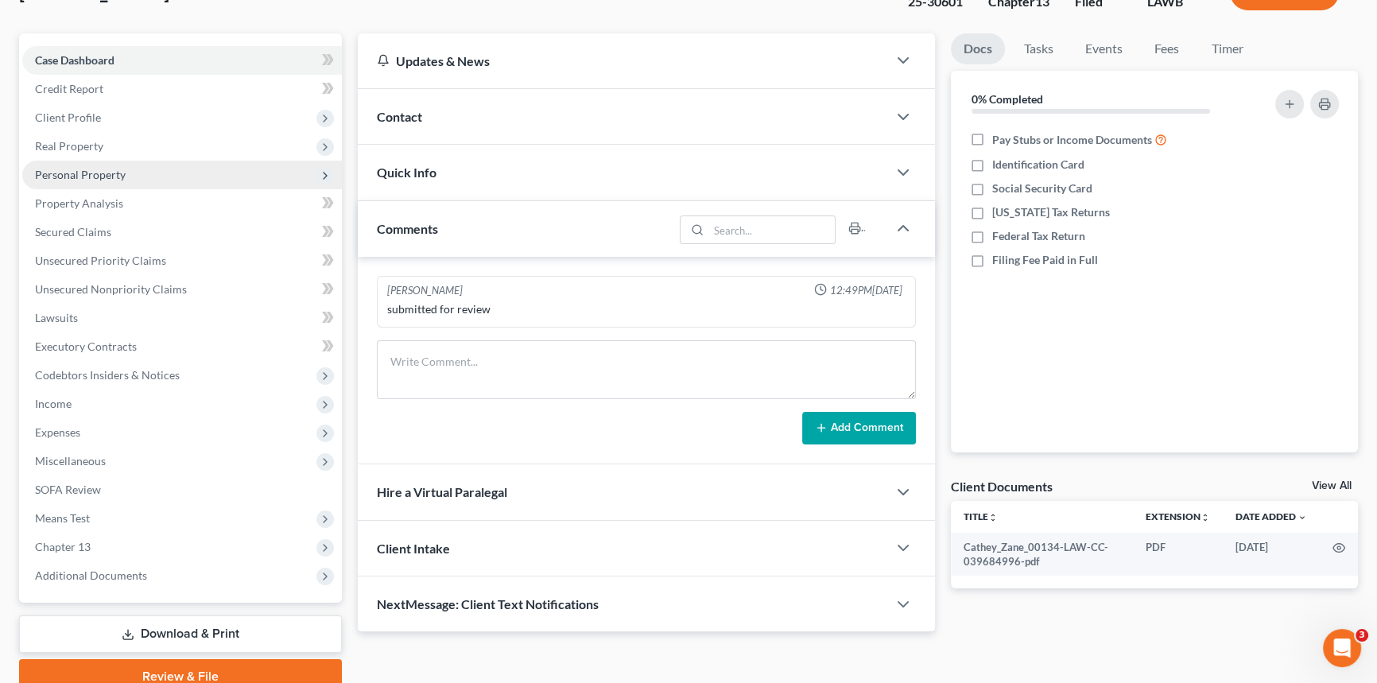
scroll to position [144, 0]
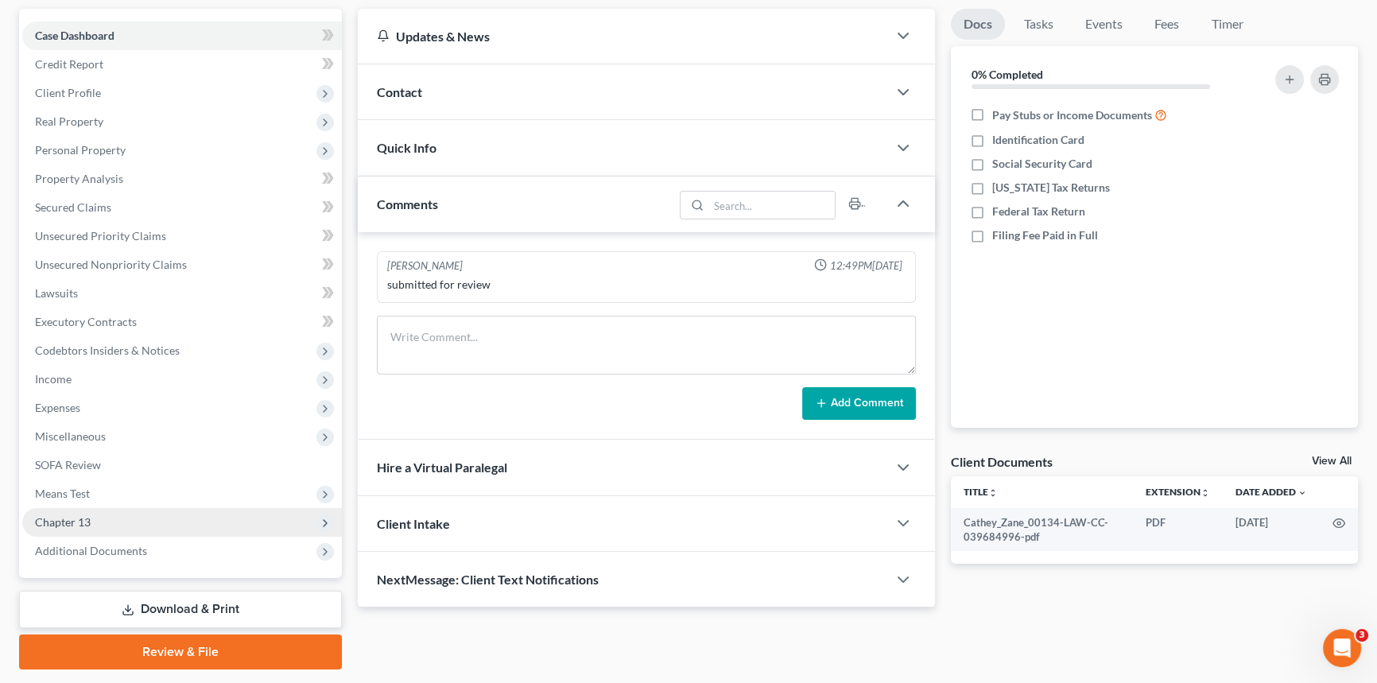
click at [157, 520] on span "Chapter 13" at bounding box center [182, 522] width 320 height 29
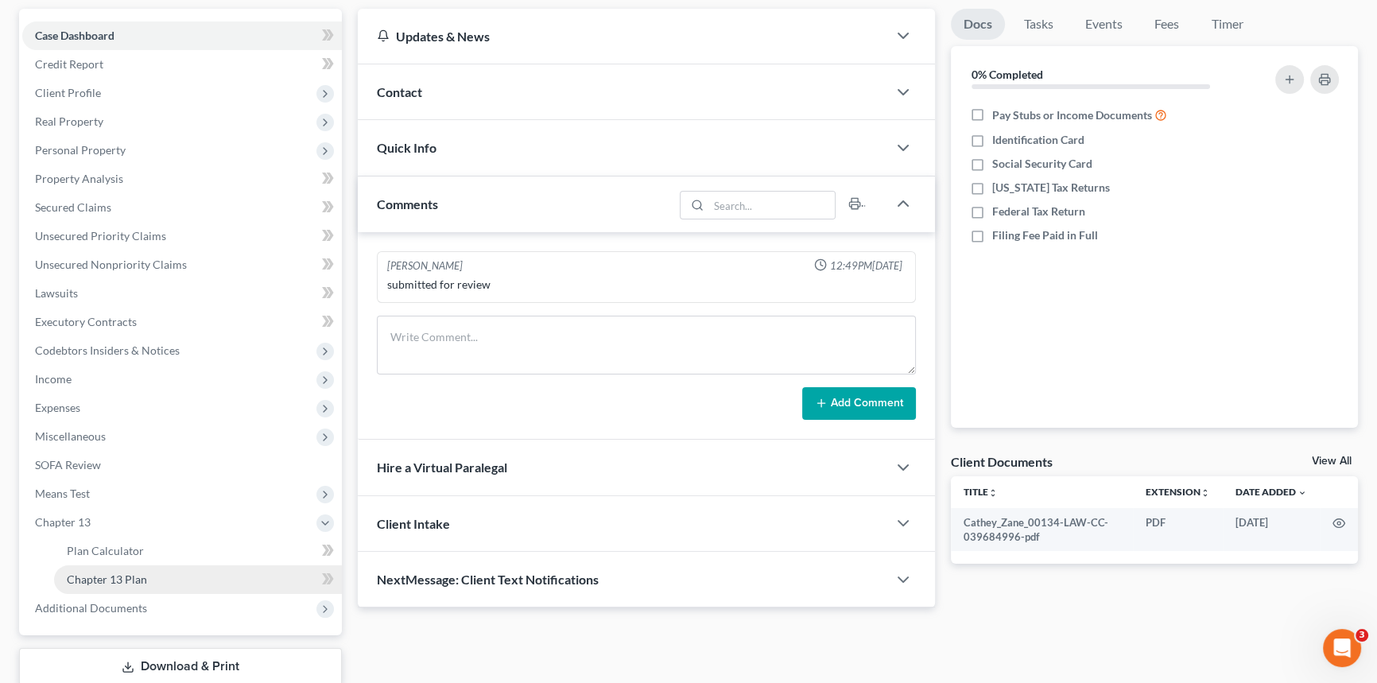
click at [214, 570] on link "Chapter 13 Plan" at bounding box center [198, 579] width 288 height 29
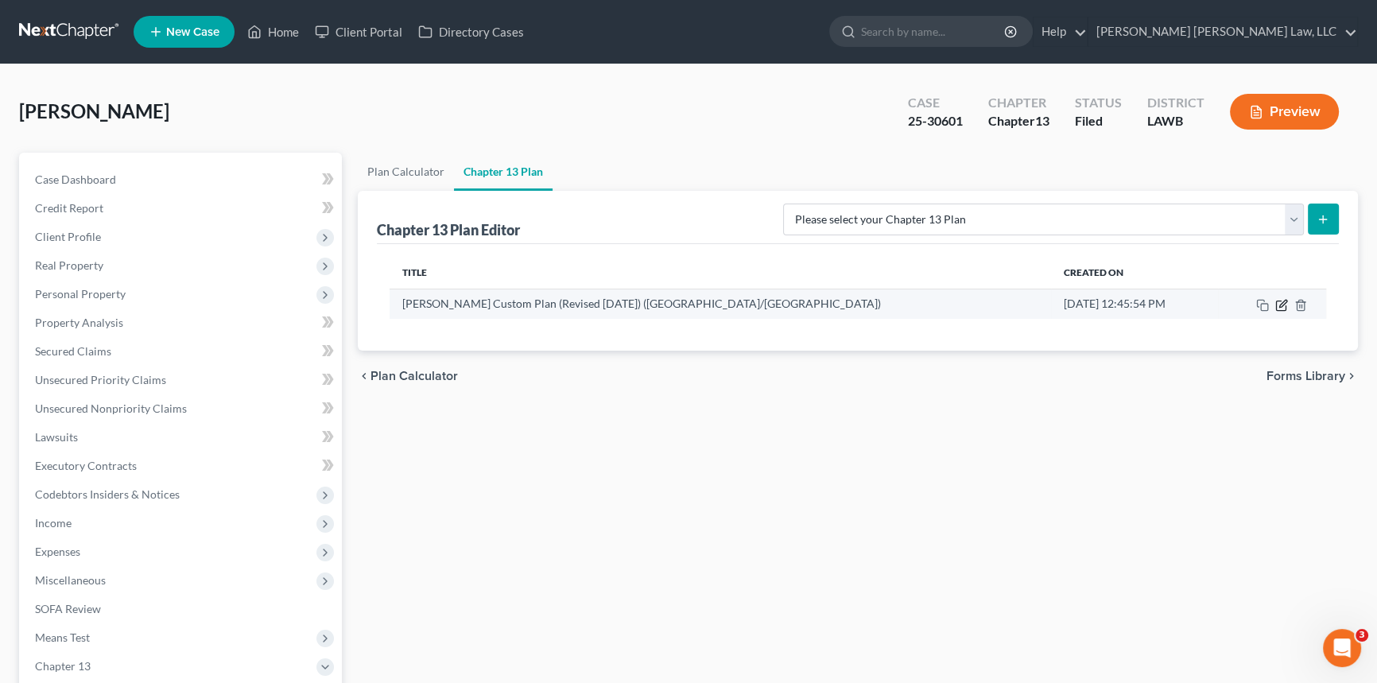
click at [1281, 302] on icon "button" at bounding box center [1282, 303] width 7 height 7
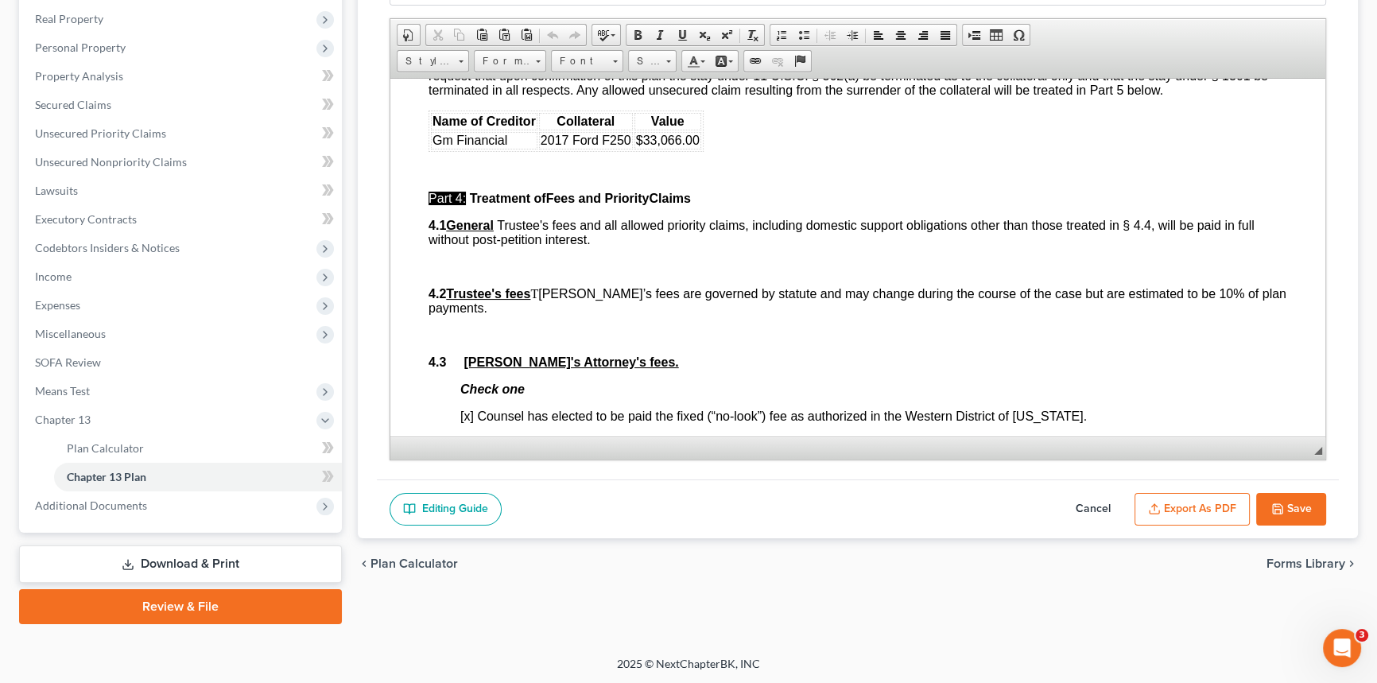
scroll to position [2168, 0]
drag, startPoint x: 649, startPoint y: 207, endPoint x: 695, endPoint y: 214, distance: 45.9
click at [695, 145] on span "$33,066.00" at bounding box center [668, 138] width 64 height 14
click at [1317, 501] on button "Save" at bounding box center [1291, 509] width 70 height 33
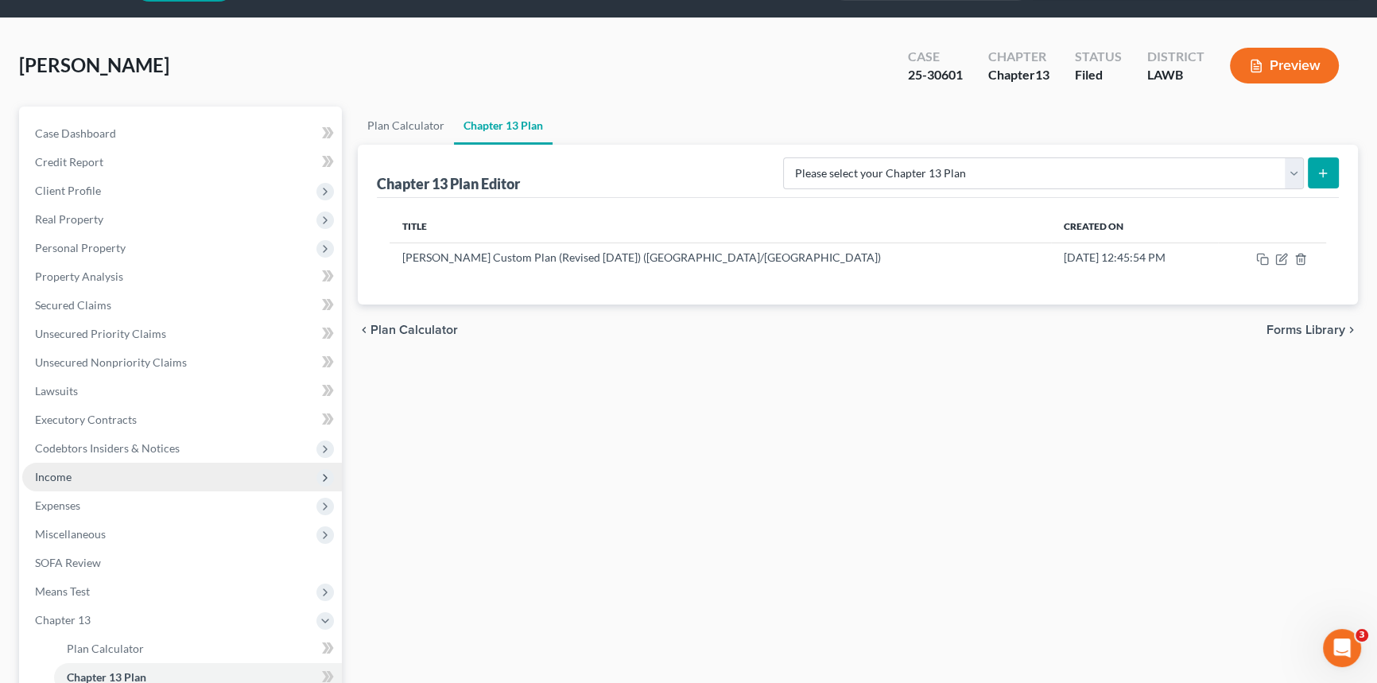
scroll to position [29, 0]
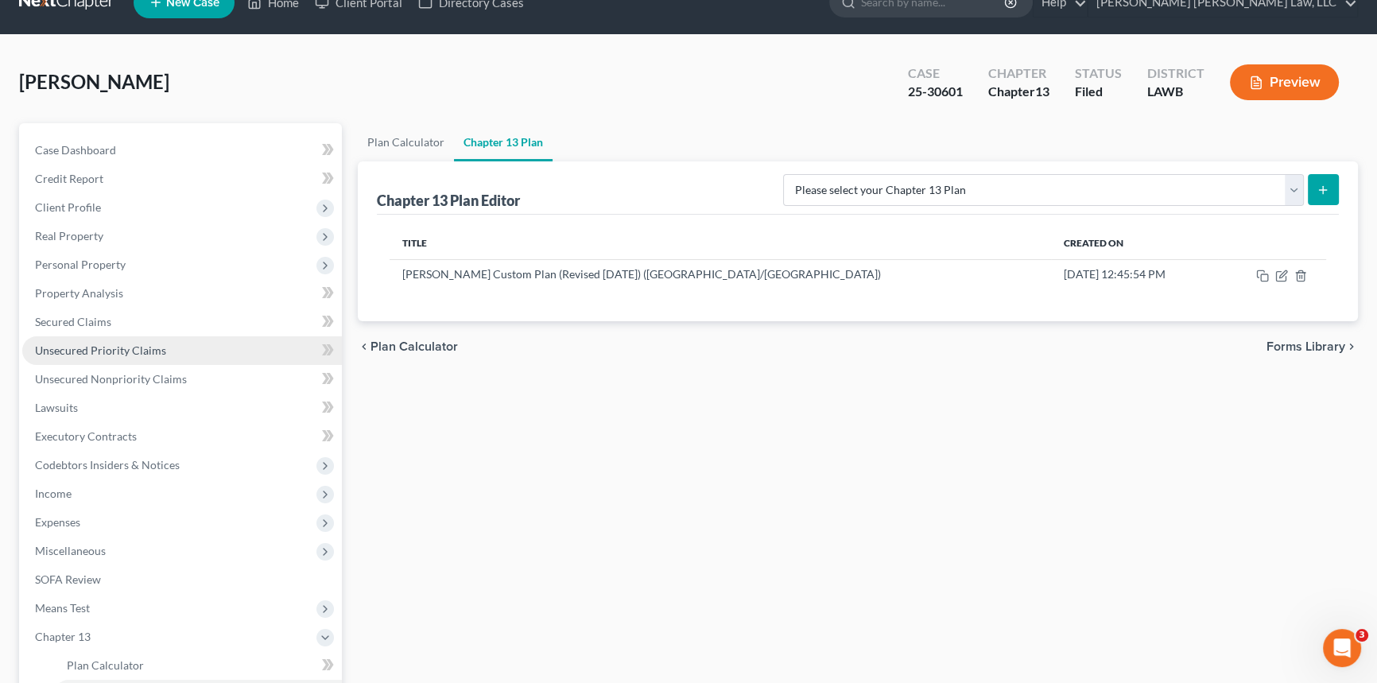
click at [160, 354] on span "Unsecured Priority Claims" at bounding box center [100, 350] width 131 height 14
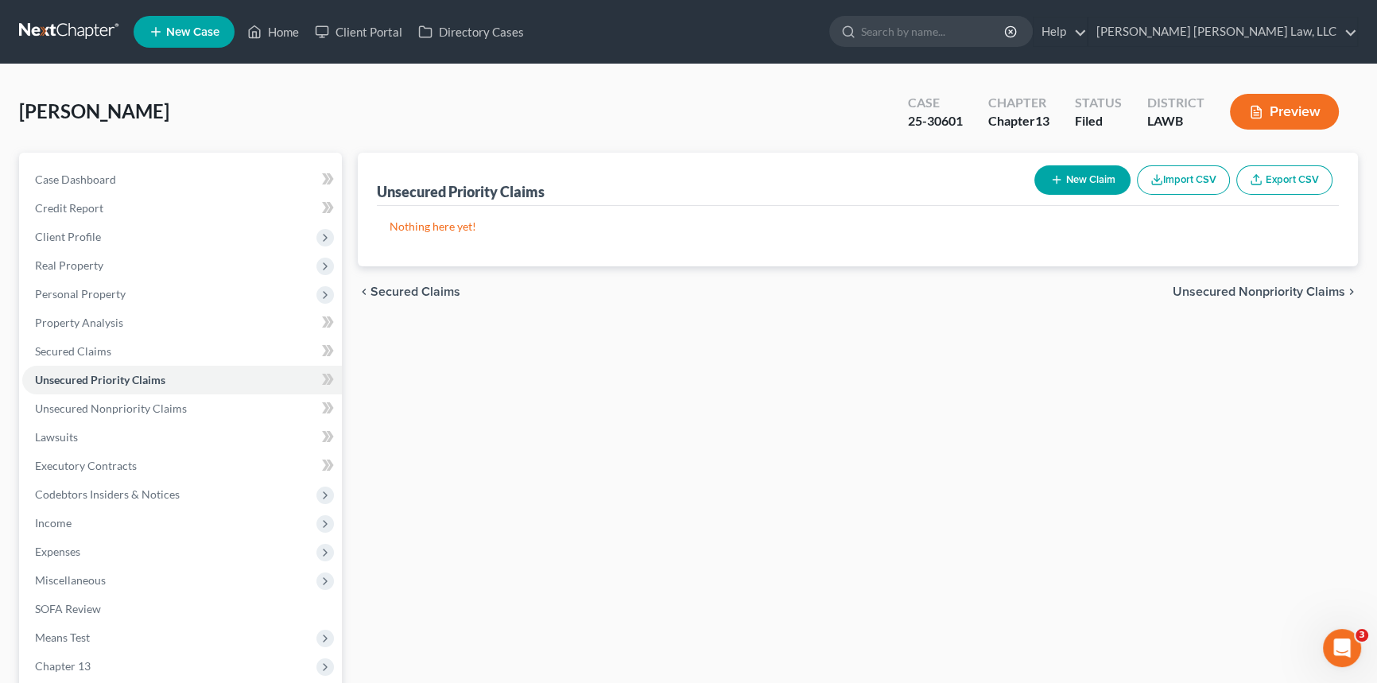
click at [1079, 185] on button "New Claim" at bounding box center [1082, 179] width 96 height 29
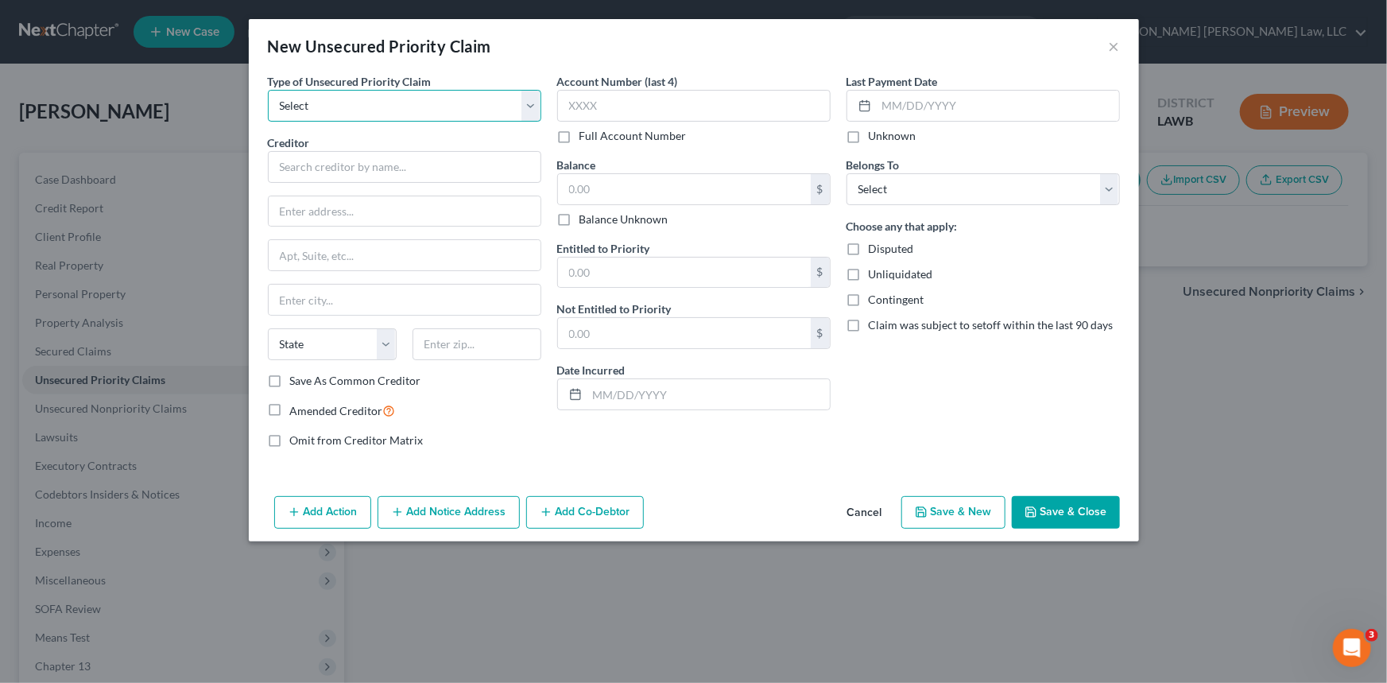
click at [467, 95] on select "Select Taxes & Other Government Units Domestic Support Obligations Extensions o…" at bounding box center [404, 106] width 273 height 32
select select "0"
click at [268, 90] on select "Select Taxes & Other Government Units Domestic Support Obligations Extensions o…" at bounding box center [404, 106] width 273 height 32
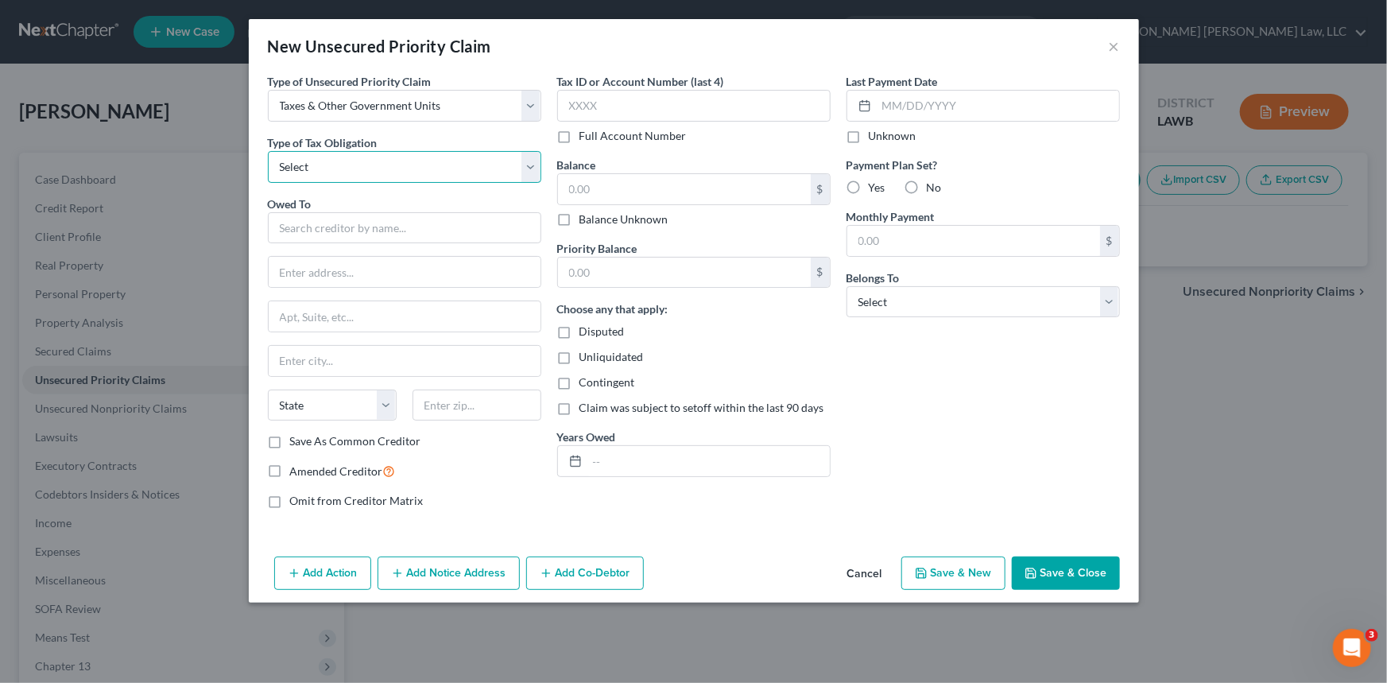
click at [428, 164] on select "Select Federal City State Franchise Tax Board Other" at bounding box center [404, 167] width 273 height 32
select select "2"
click at [268, 151] on select "Select Federal City State Franchise Tax Board Other" at bounding box center [404, 167] width 273 height 32
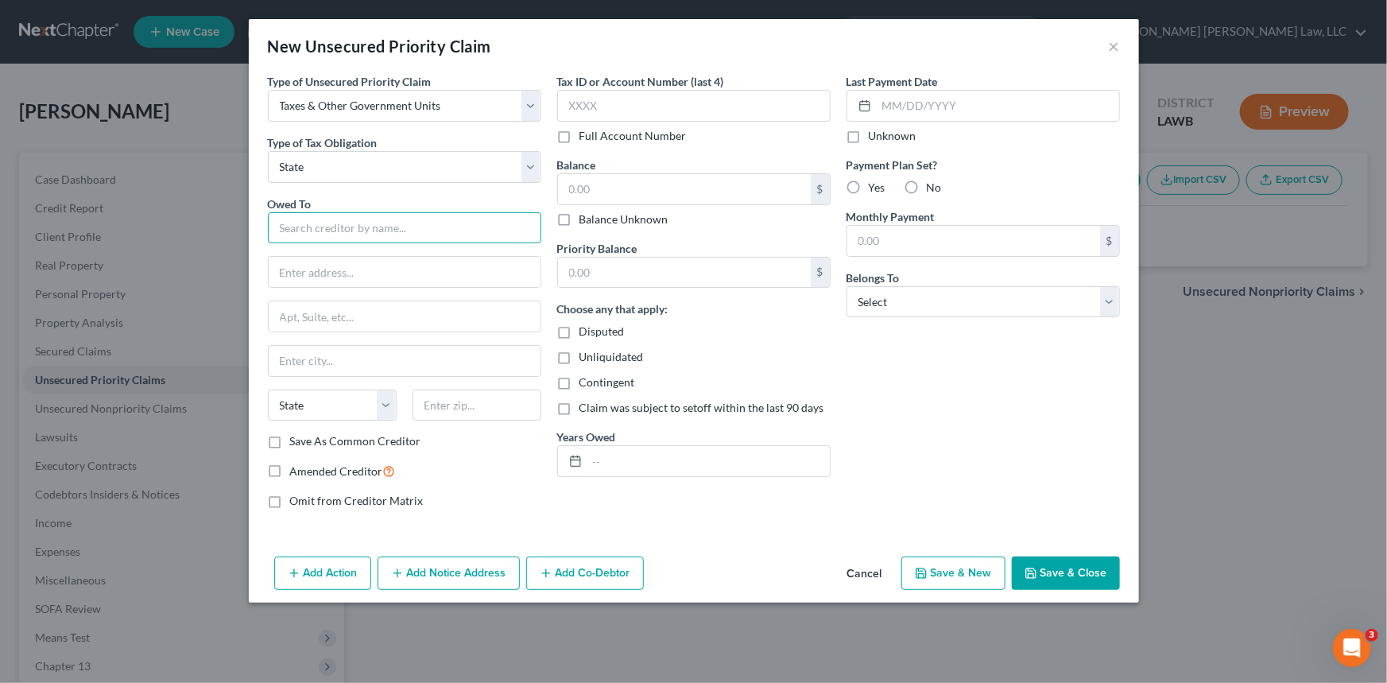
click at [379, 223] on input "text" at bounding box center [404, 228] width 273 height 32
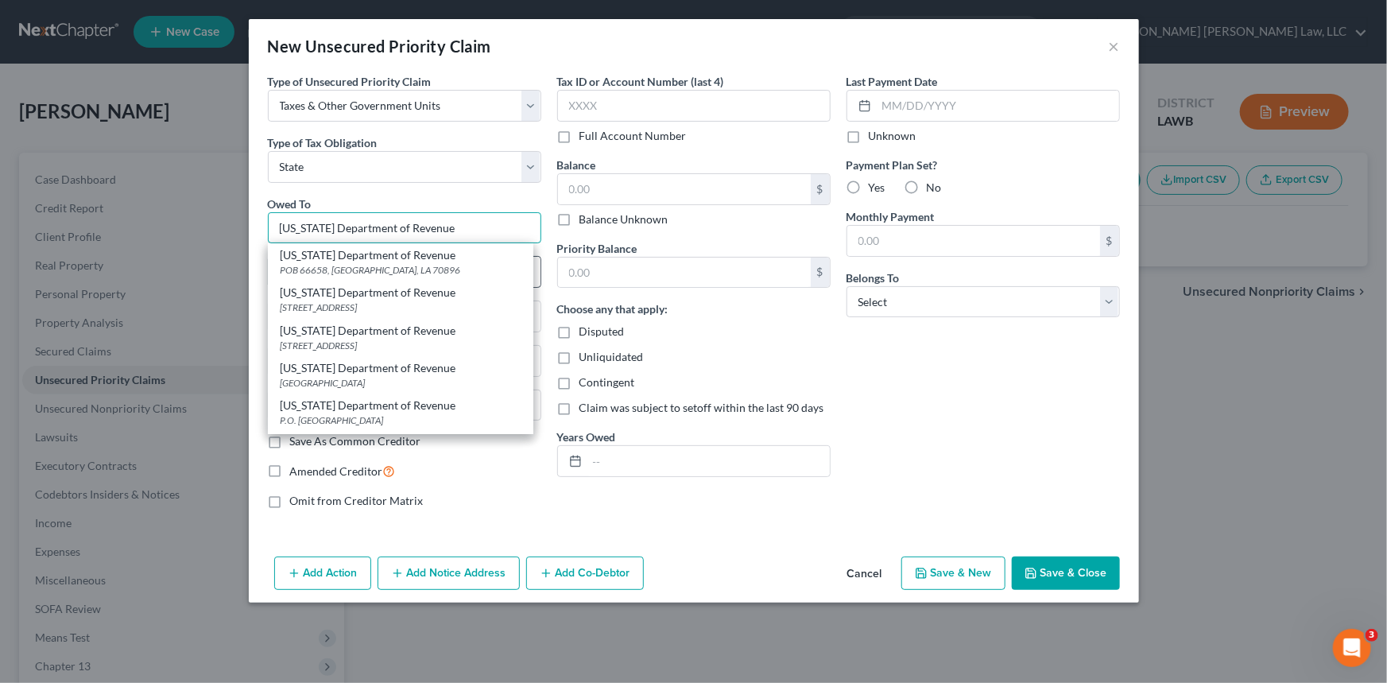
type input "[US_STATE] Department of Revenue"
click at [404, 266] on div "POB 66658, [GEOGRAPHIC_DATA], LA 70896" at bounding box center [401, 270] width 240 height 14
type input "POB 66658"
type input "Baton Rouge"
select select "19"
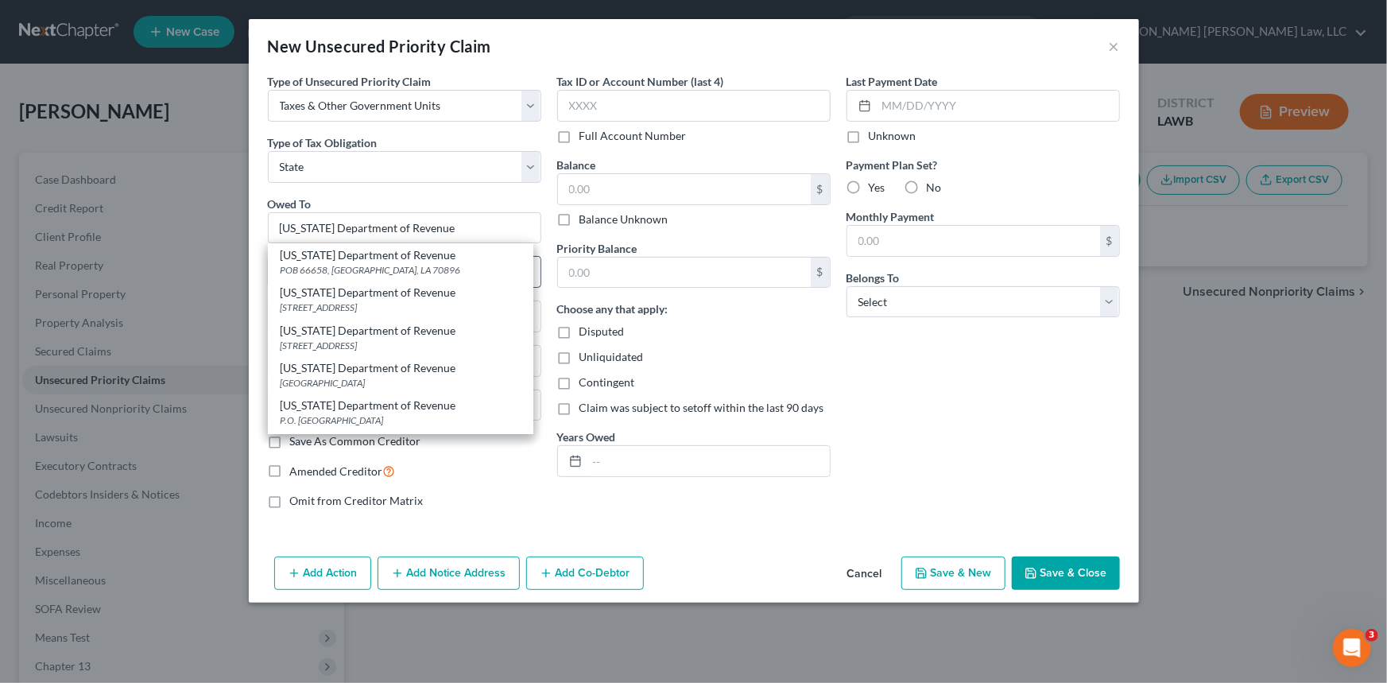
type input "70896"
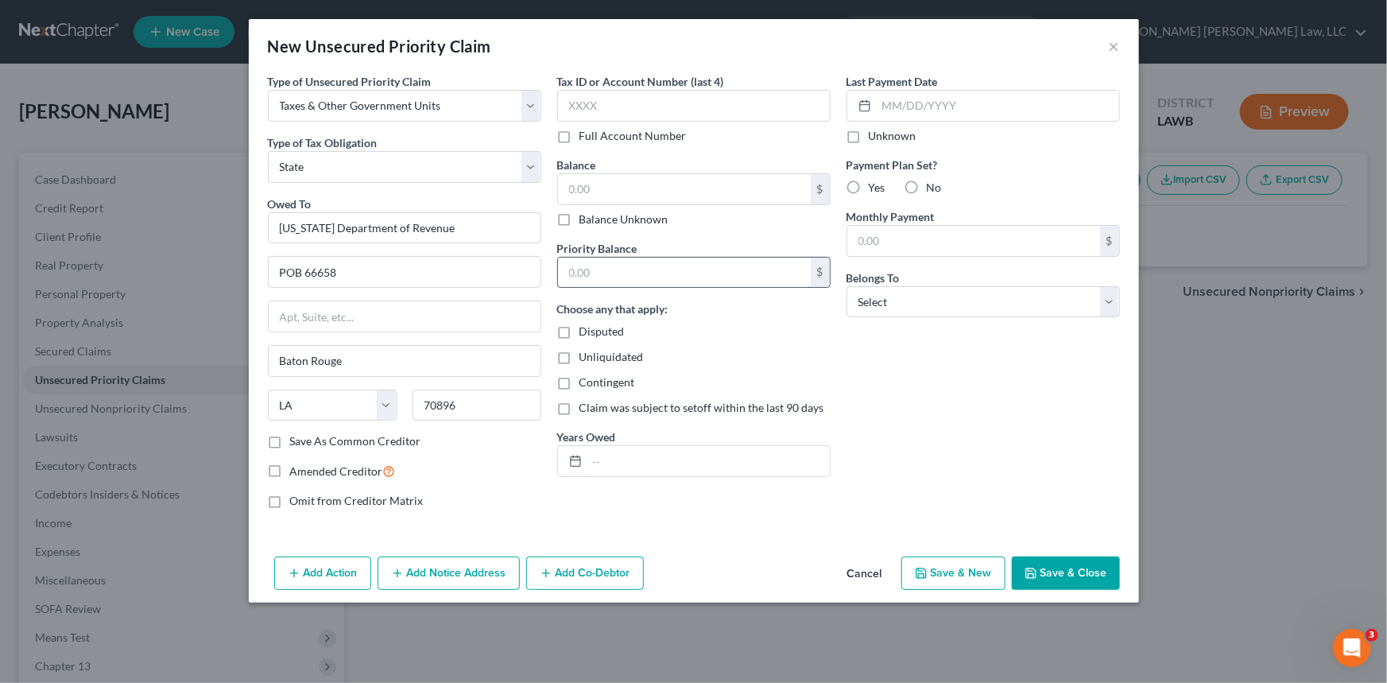
click at [588, 271] on input "text" at bounding box center [684, 273] width 253 height 30
type input "674.91"
click at [609, 189] on input "text" at bounding box center [684, 189] width 253 height 30
type input "722.92"
click at [584, 469] on div at bounding box center [572, 461] width 29 height 30
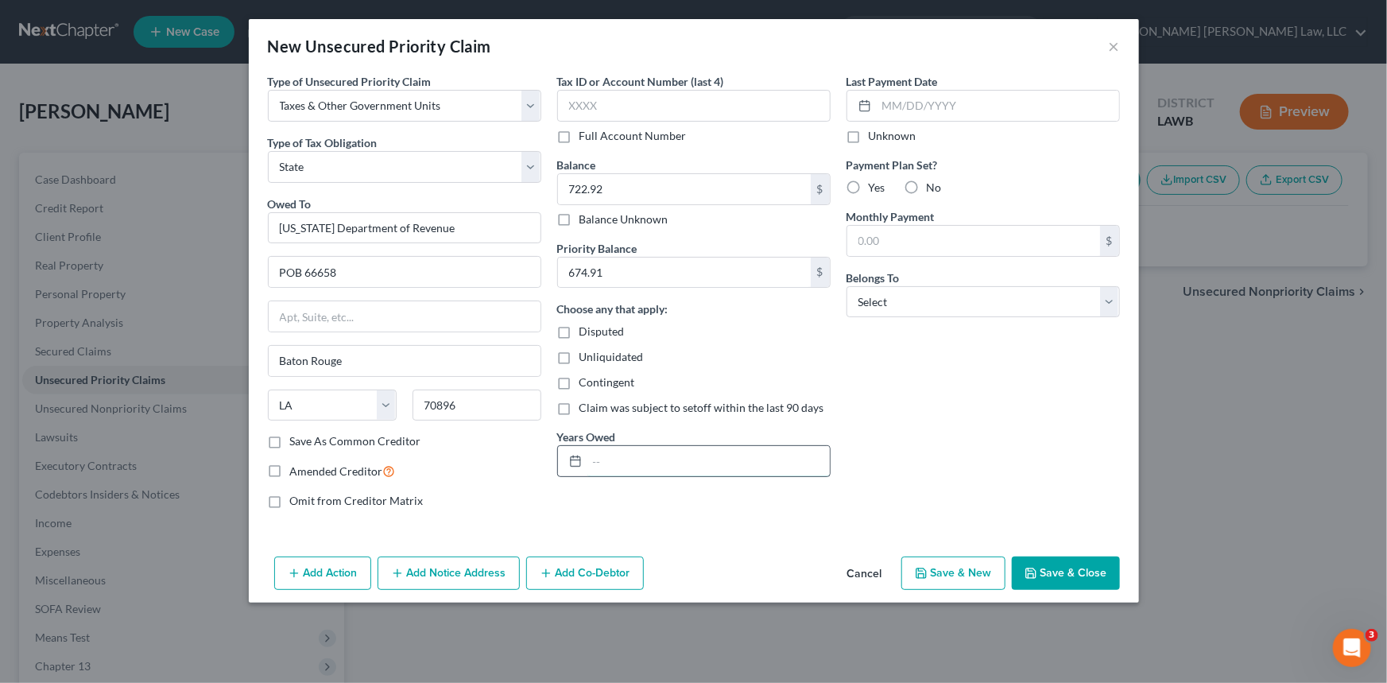
click at [607, 464] on input "text" at bounding box center [708, 461] width 242 height 30
type input "2023 2024"
drag, startPoint x: 870, startPoint y: 288, endPoint x: 874, endPoint y: 314, distance: 26.7
click at [870, 288] on select "Select Debtor 1 Only Debtor 2 Only Debtor 1 And Debtor 2 Only At Least One Of T…" at bounding box center [983, 302] width 273 height 32
select select "0"
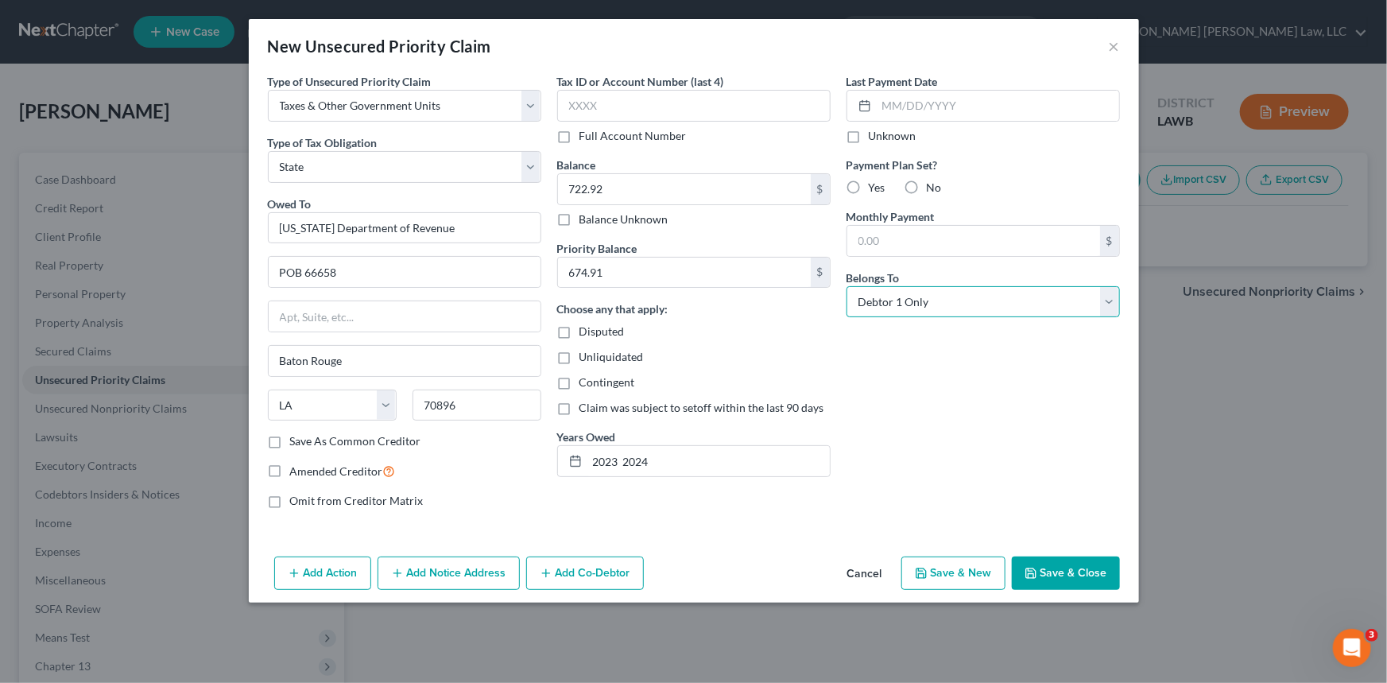
click at [847, 286] on select "Select Debtor 1 Only Debtor 2 Only Debtor 1 And Debtor 2 Only At Least One Of T…" at bounding box center [983, 302] width 273 height 32
click at [869, 182] on label "Yes" at bounding box center [877, 188] width 17 height 16
click at [875, 182] on input "Yes" at bounding box center [880, 185] width 10 height 10
radio input "true"
click at [1060, 566] on button "Save & Close" at bounding box center [1066, 572] width 108 height 33
